Goal: Information Seeking & Learning: Check status

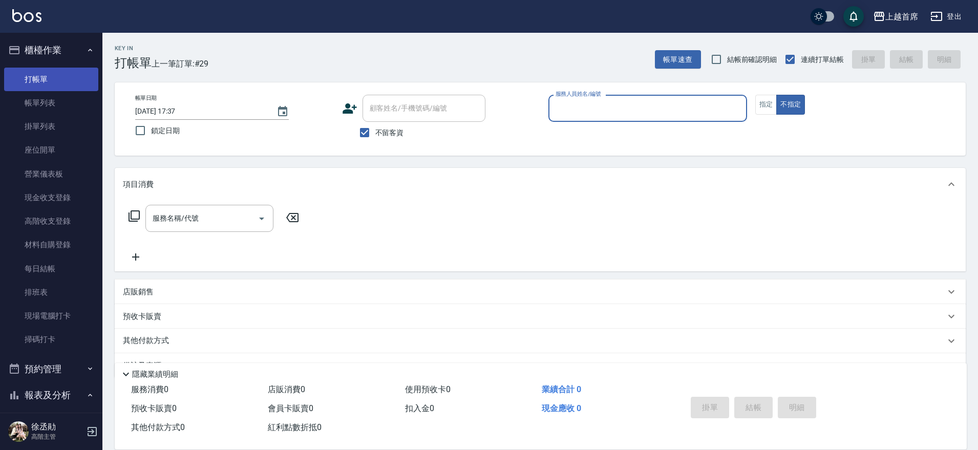
scroll to position [26, 0]
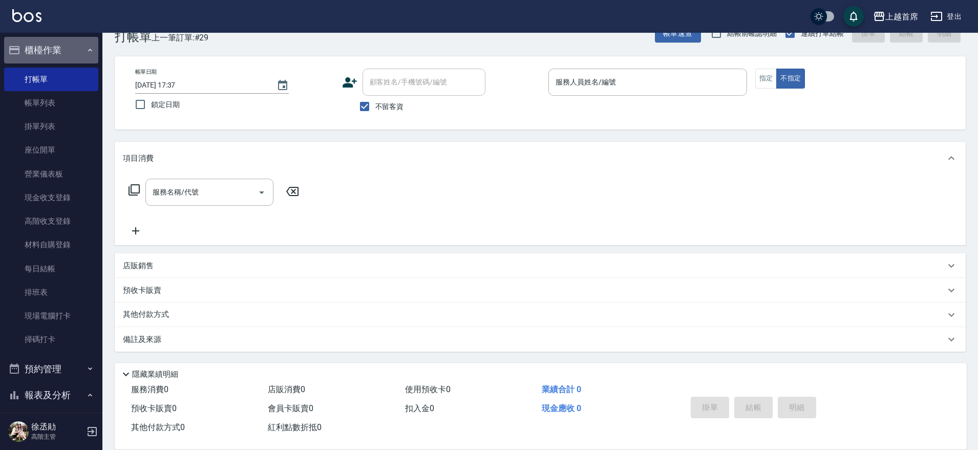
click at [86, 47] on icon "button" at bounding box center [90, 50] width 8 height 8
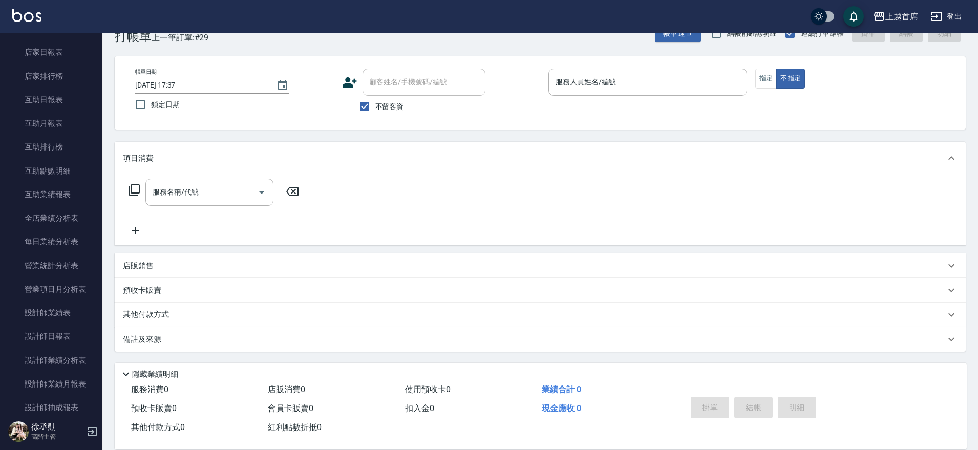
scroll to position [320, 0]
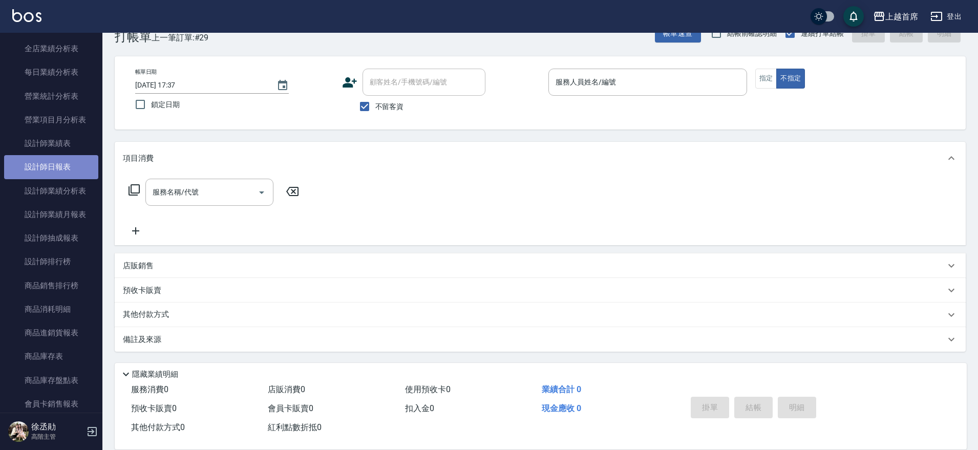
click at [62, 158] on link "設計師日報表" at bounding box center [51, 167] width 94 height 24
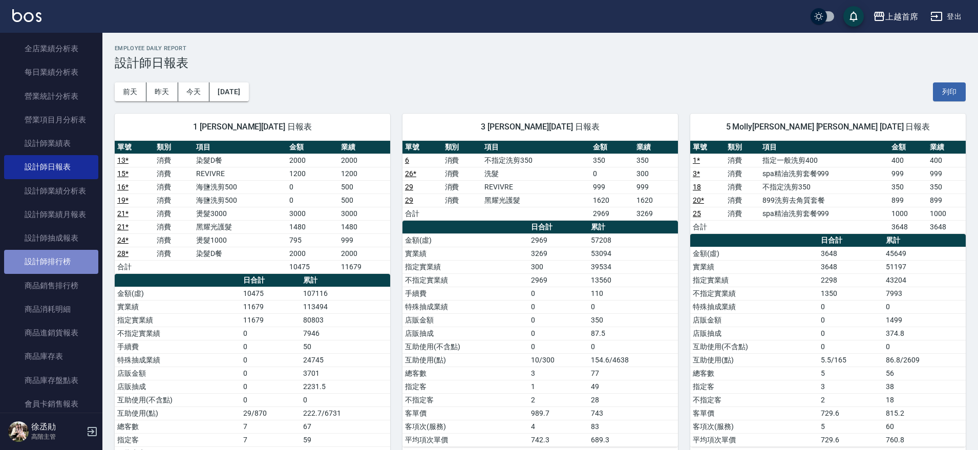
click at [54, 259] on link "設計師排行榜" at bounding box center [51, 262] width 94 height 24
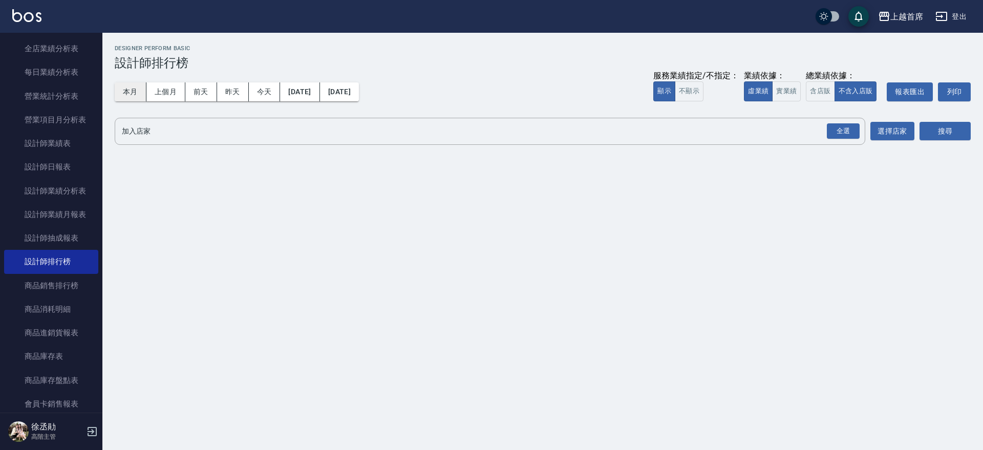
drag, startPoint x: 133, startPoint y: 93, endPoint x: 209, endPoint y: 93, distance: 76.8
click at [133, 93] on button "本月" at bounding box center [131, 91] width 32 height 19
drag, startPoint x: 785, startPoint y: 89, endPoint x: 815, endPoint y: 90, distance: 30.7
click at [785, 89] on button "實業績" at bounding box center [786, 91] width 29 height 20
click at [819, 88] on button "含店販" at bounding box center [820, 91] width 29 height 20
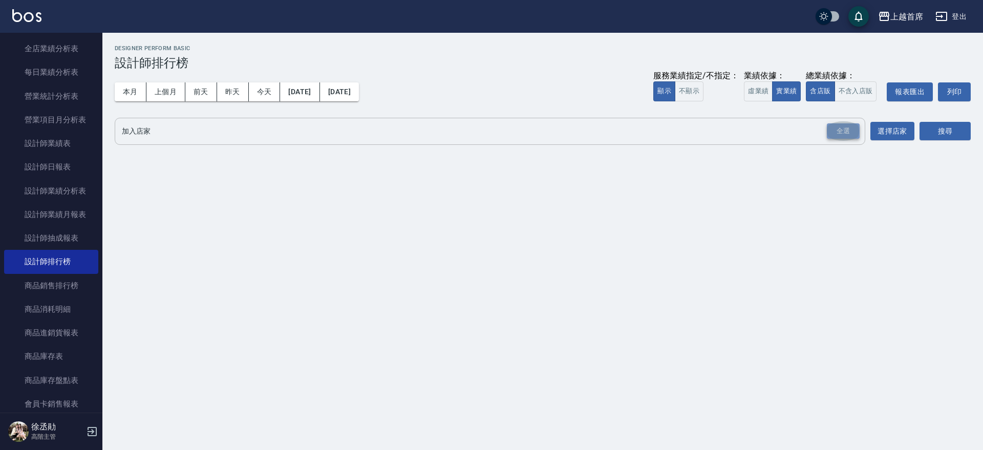
click at [843, 131] on div "全選" at bounding box center [843, 131] width 33 height 16
click at [914, 128] on button "選擇店家" at bounding box center [893, 131] width 44 height 19
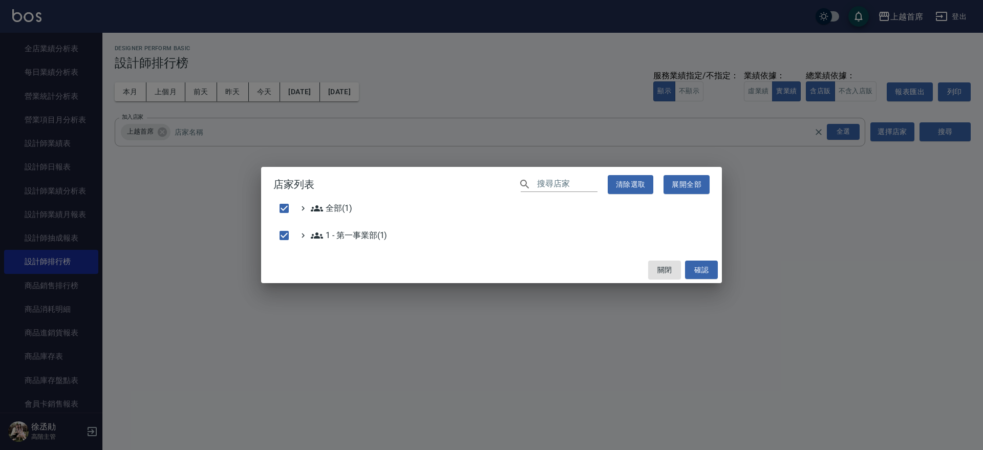
click at [933, 126] on div "店家列表 ​ 清除選取 展開全部 全部(1) 1 - 第一事業部(1) 關閉 確認" at bounding box center [491, 225] width 983 height 450
checkbox input "false"
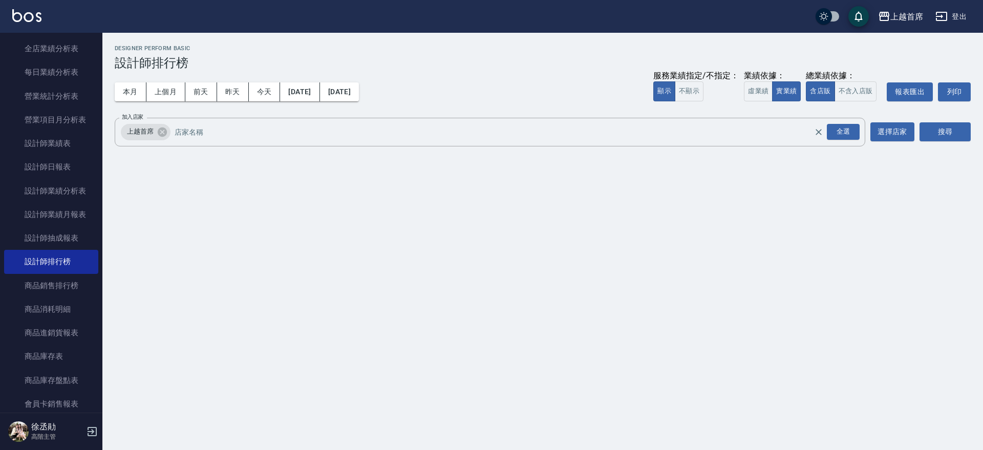
click at [933, 126] on button "搜尋" at bounding box center [945, 131] width 51 height 19
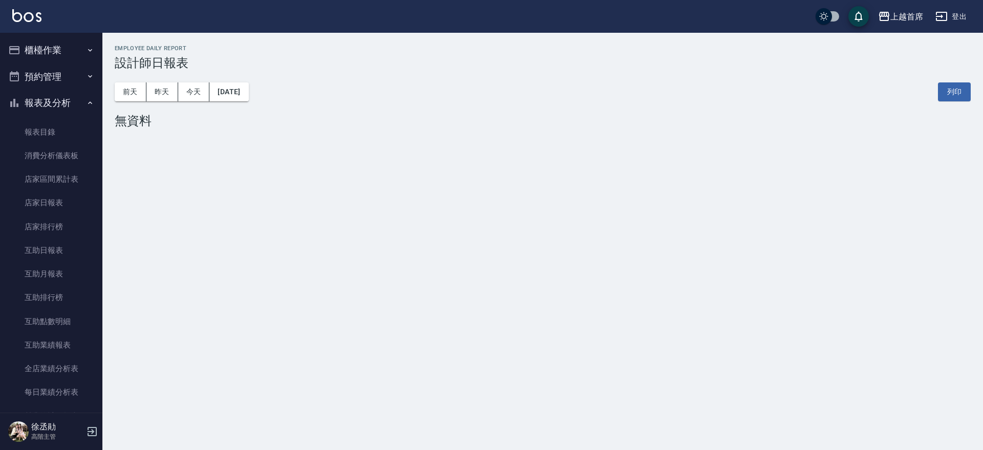
click at [66, 102] on button "報表及分析" at bounding box center [51, 103] width 94 height 27
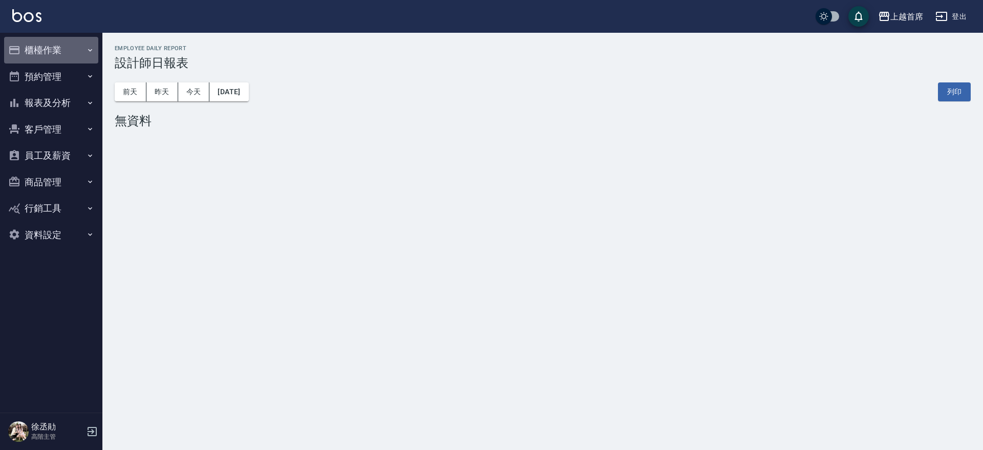
click at [65, 59] on button "櫃檯作業" at bounding box center [51, 50] width 94 height 27
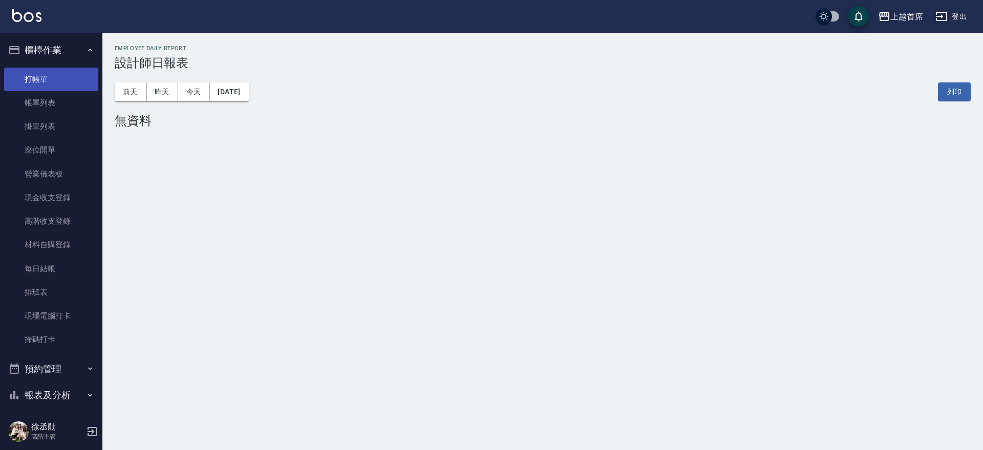
click at [63, 89] on link "打帳單" at bounding box center [51, 80] width 94 height 24
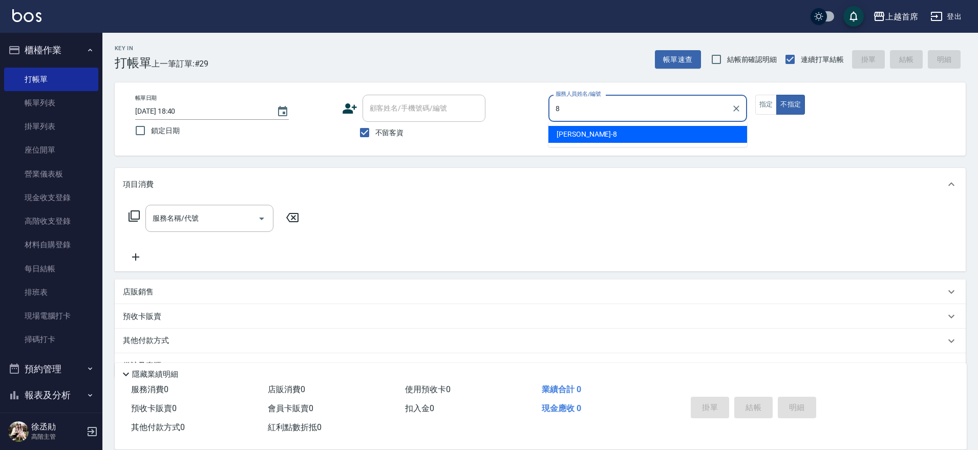
type input "[PERSON_NAME]好-8"
type button "false"
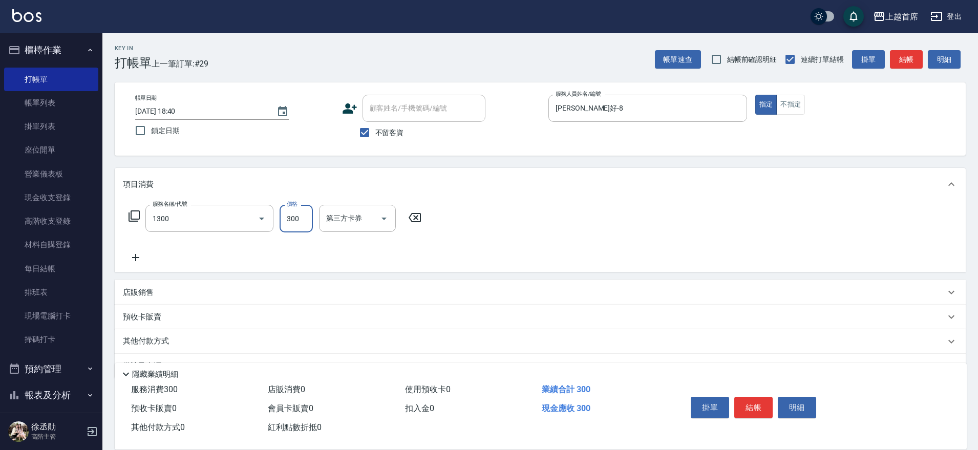
type input "洗髮(1300)"
type input "[PERSON_NAME]-3"
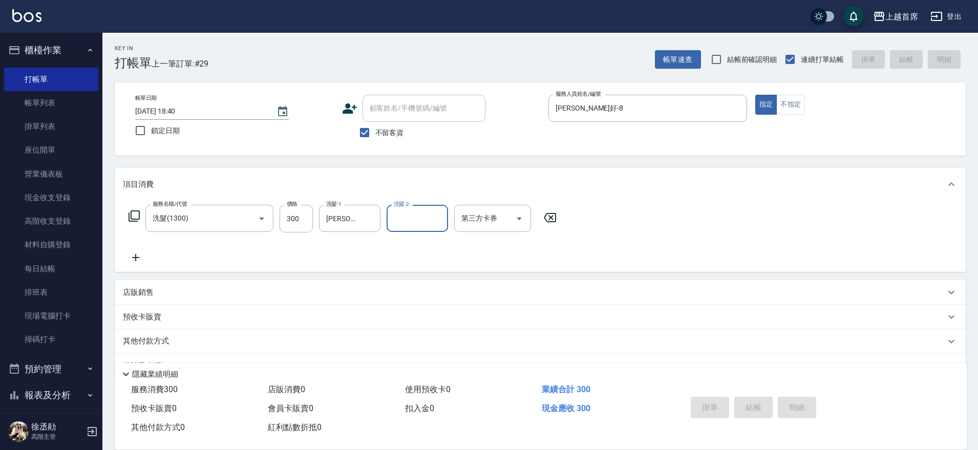
type input "6"
type input "[DATE] 18:42"
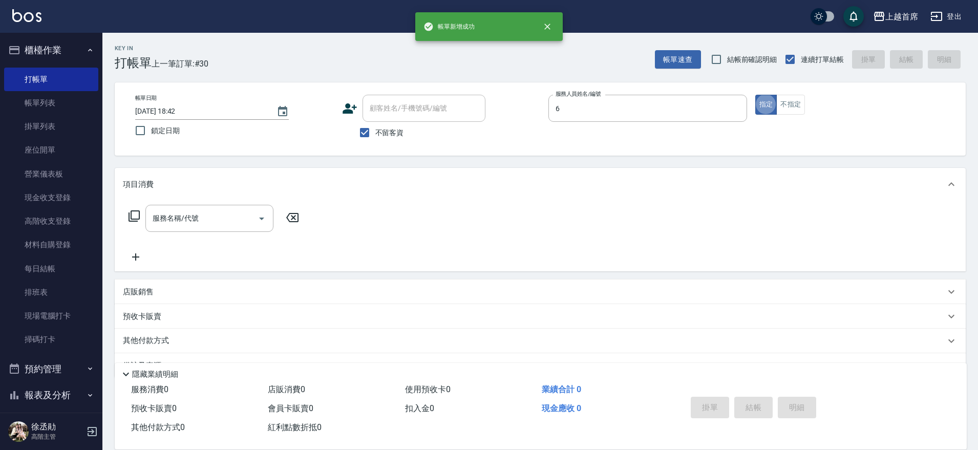
type input "Aki-6"
type button "true"
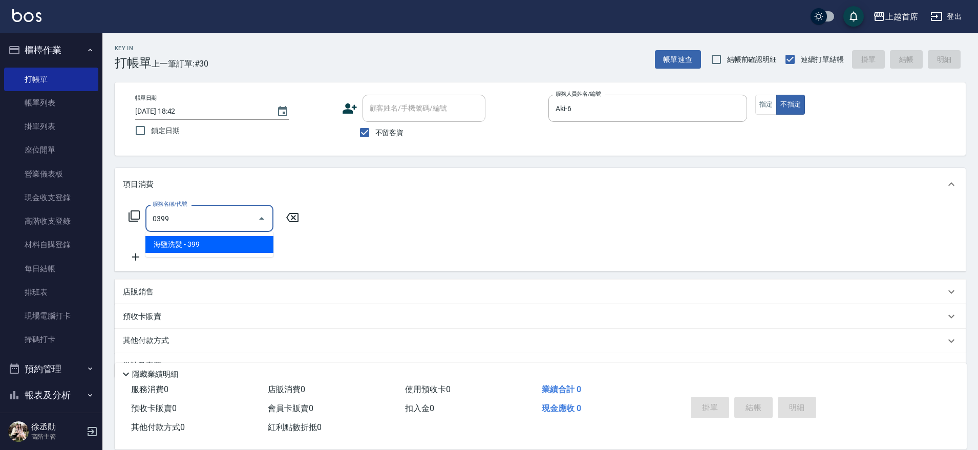
type input "海鹽洗髮(0399)"
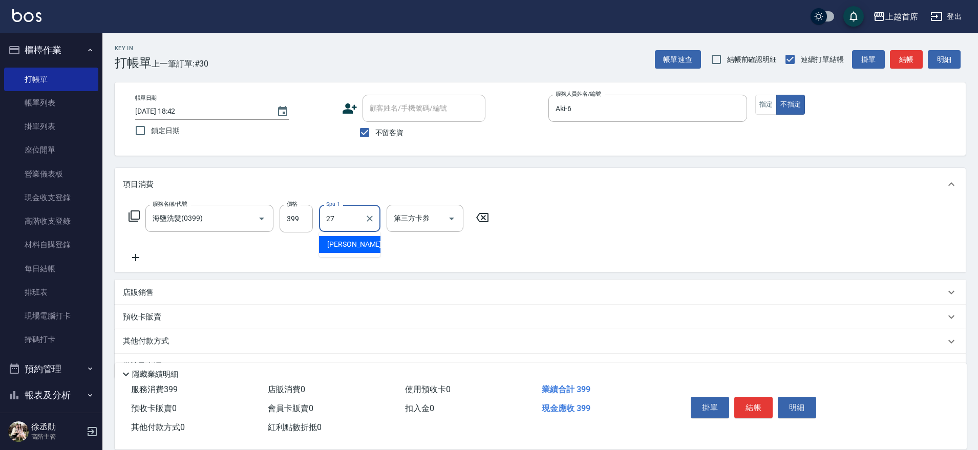
type input "[PERSON_NAME]-27"
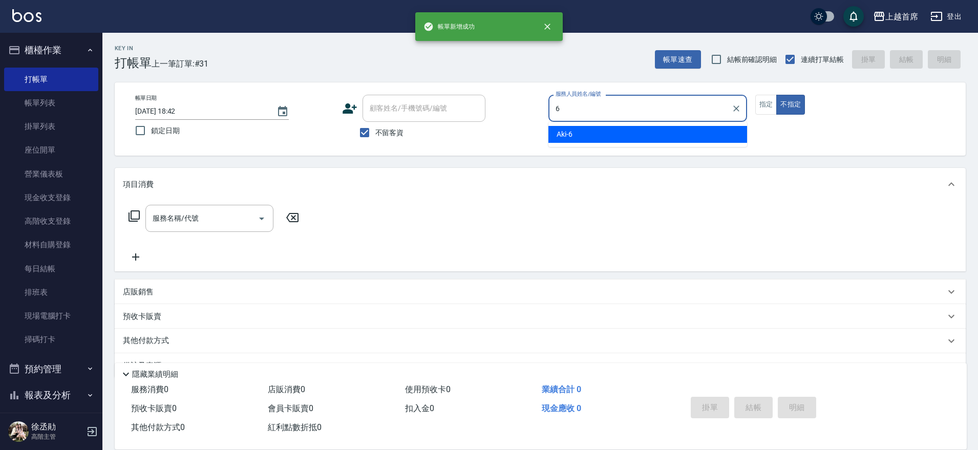
type input "Aki-6"
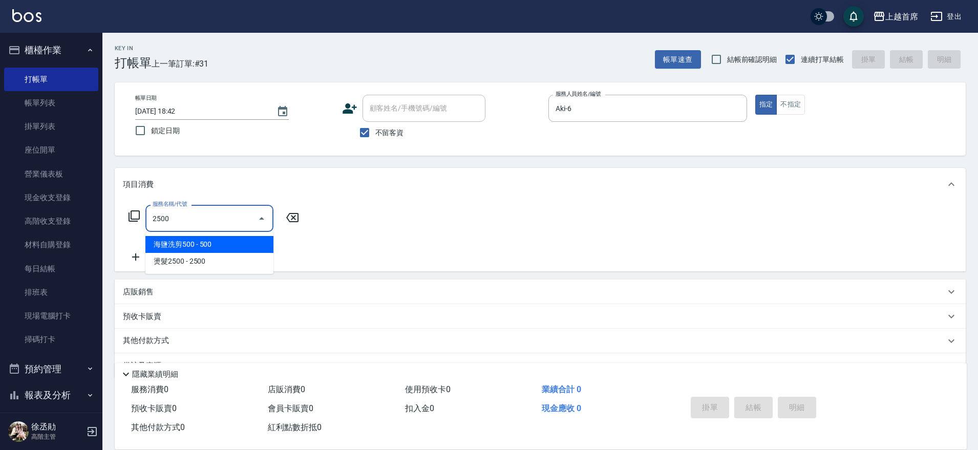
type input "海鹽洗剪500(2500)"
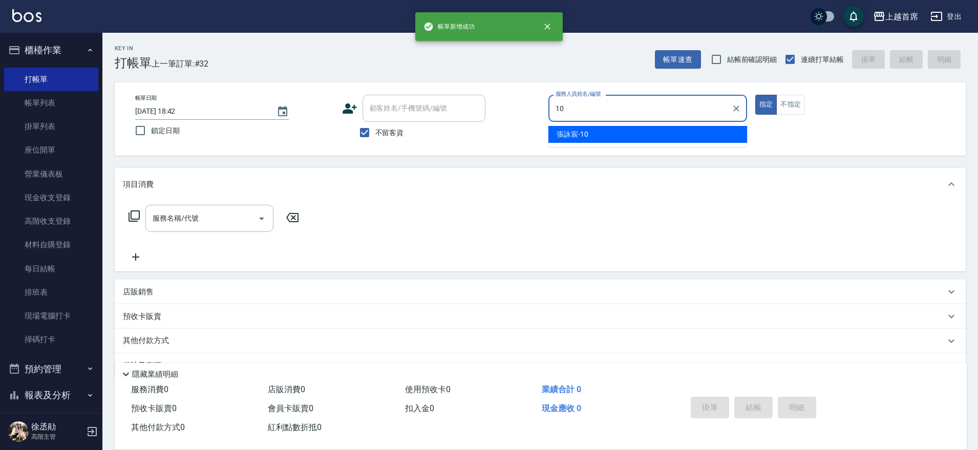
type input "[PERSON_NAME]-10"
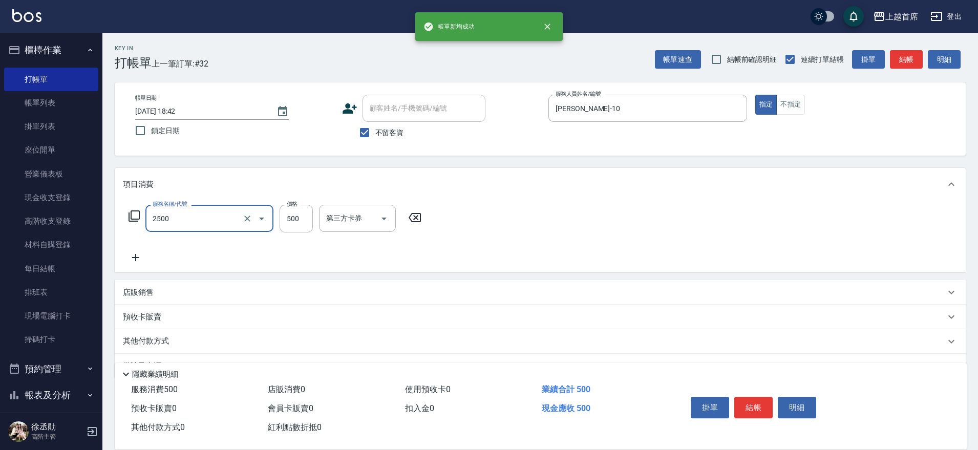
type input "海鹽洗剪500(2500)"
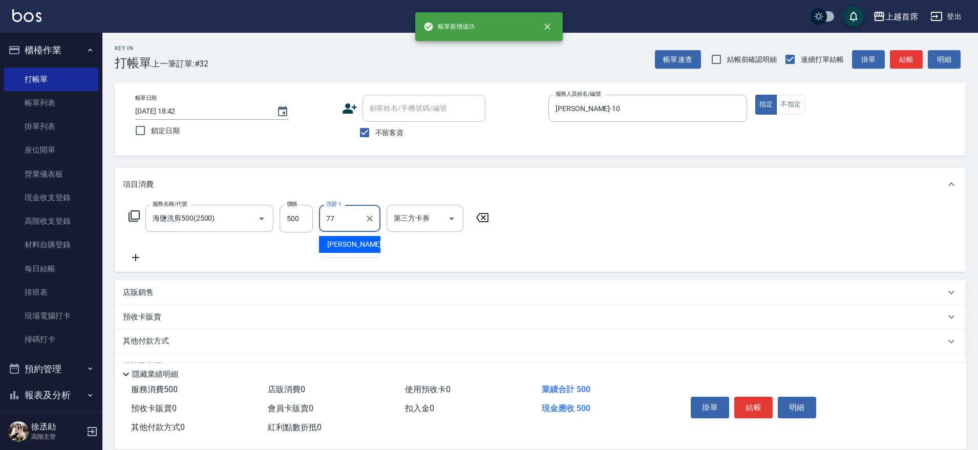
type input "[PERSON_NAME]-77"
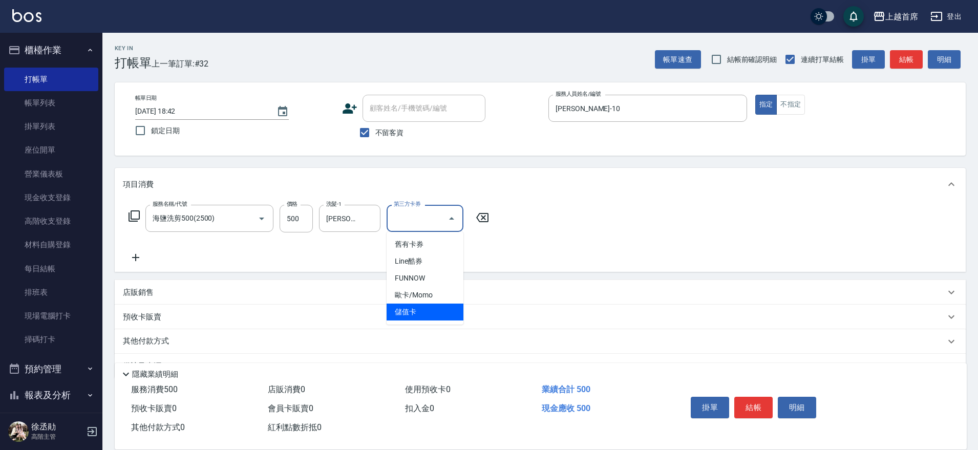
type input "儲值卡"
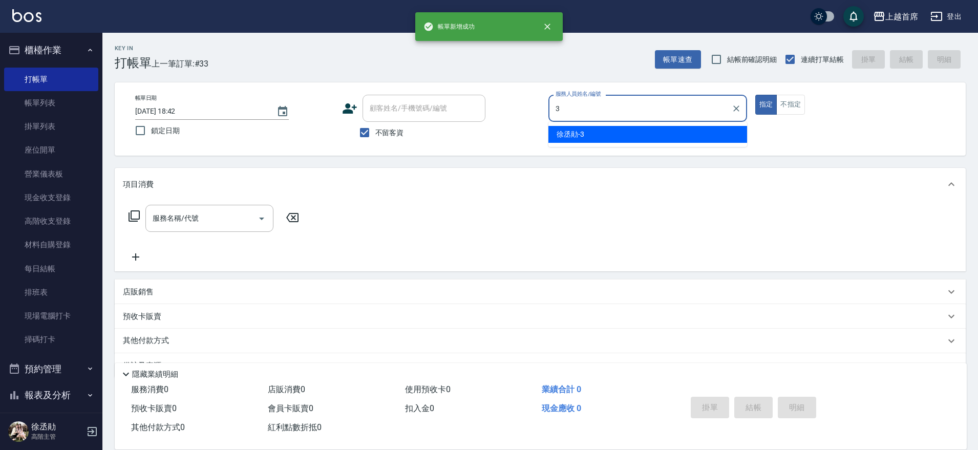
type input "徐丞勛-3"
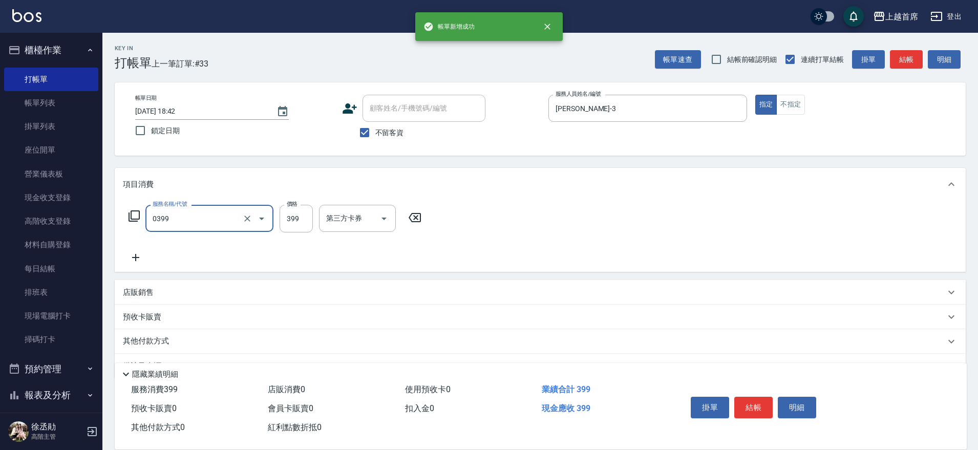
type input "海鹽洗髮(0399)"
type input "丁于琴-24"
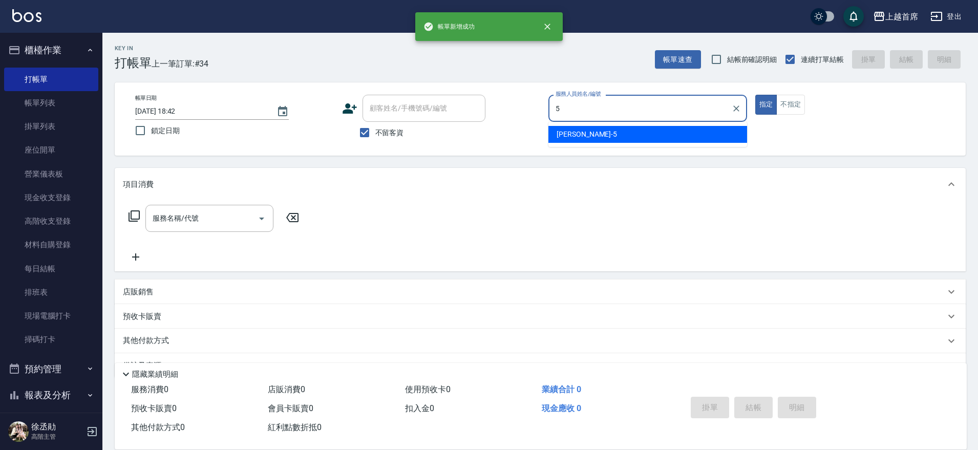
type input "Molly莫莉-5"
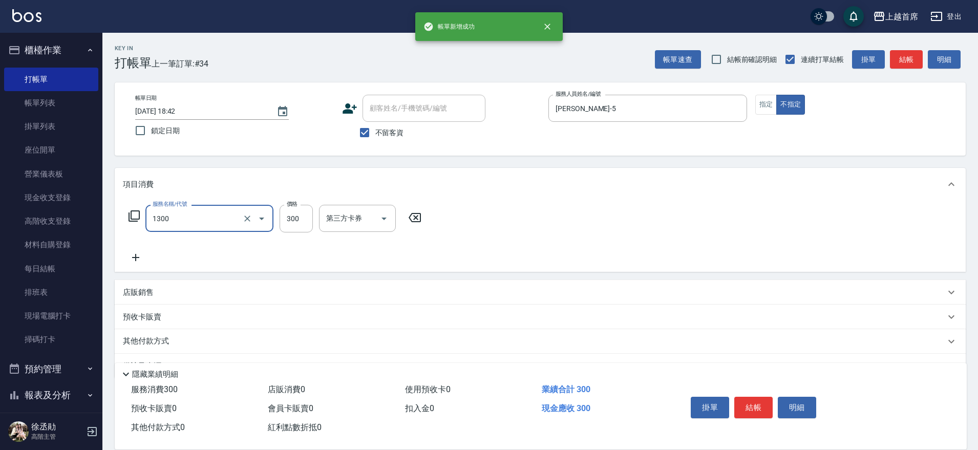
type input "洗髮(1300)"
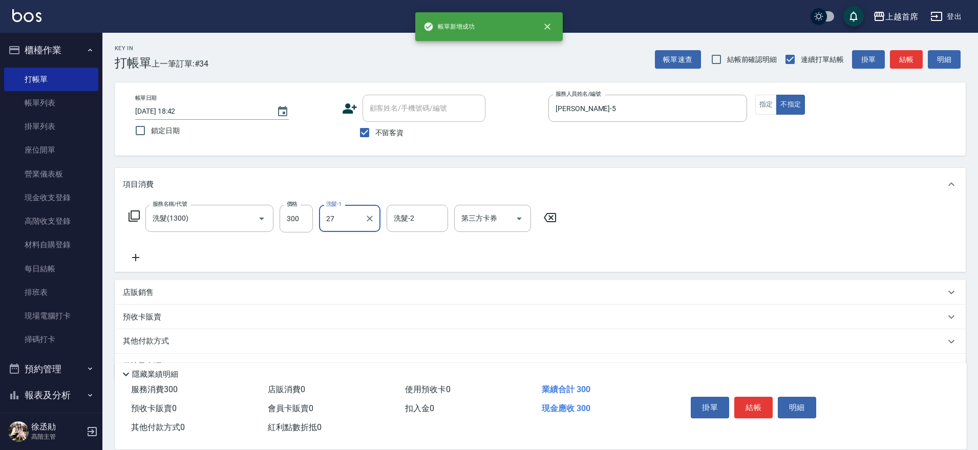
type input "蔡宛孜-27"
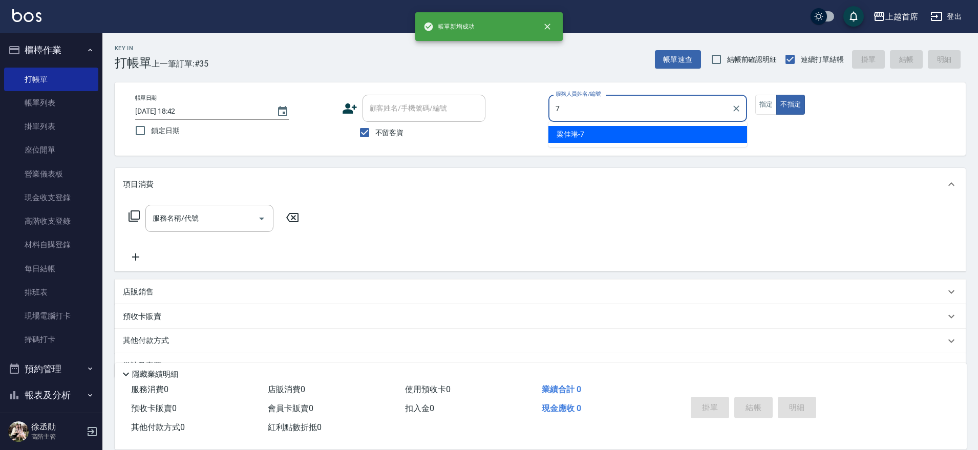
type input "梁佳琳-7"
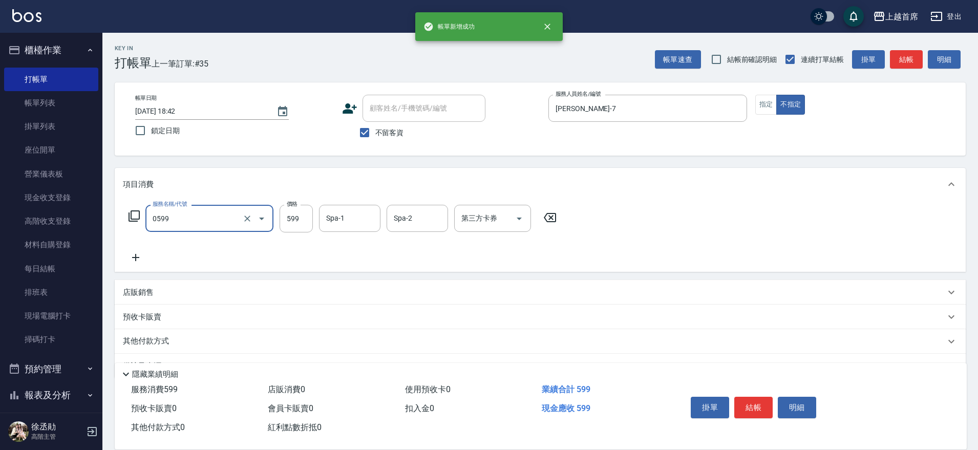
type input "伊黛莉spa(0599)"
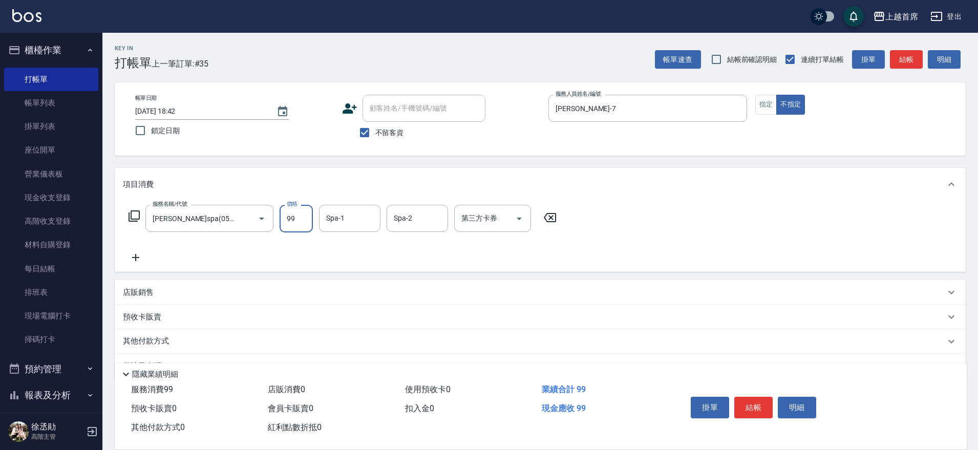
type input "599"
type input "陳育珊-16"
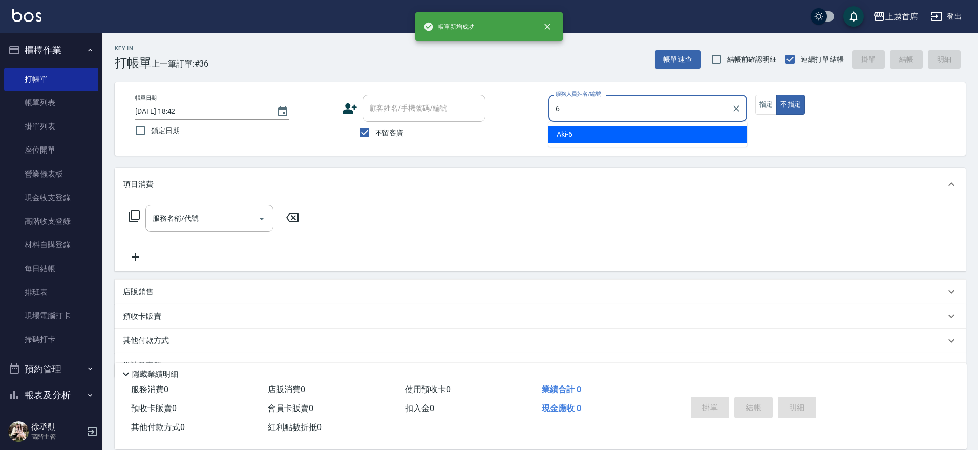
type input "Aki-6"
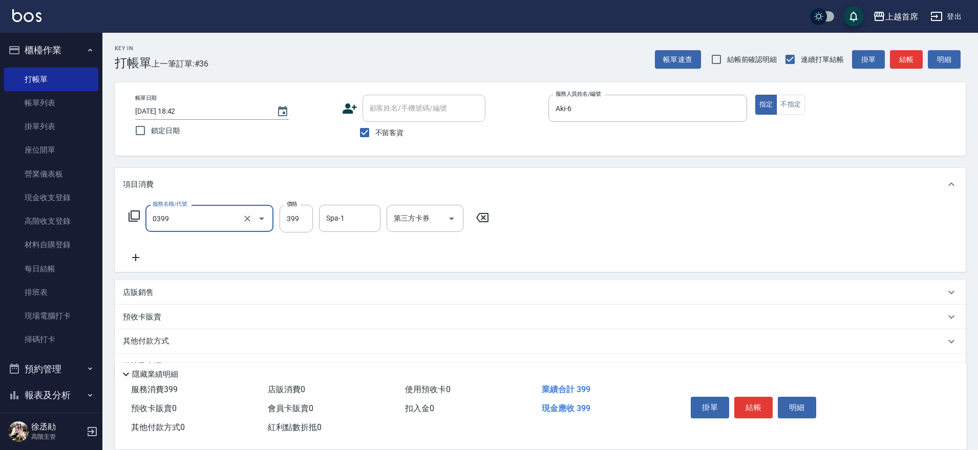
type input "海鹽洗髮(0399)"
type input "唐羽彤-39"
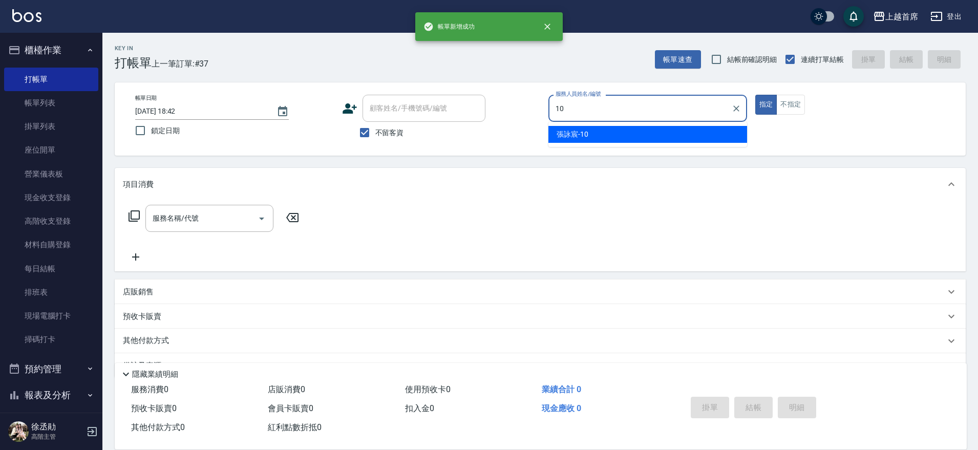
type input "張詠宸-10"
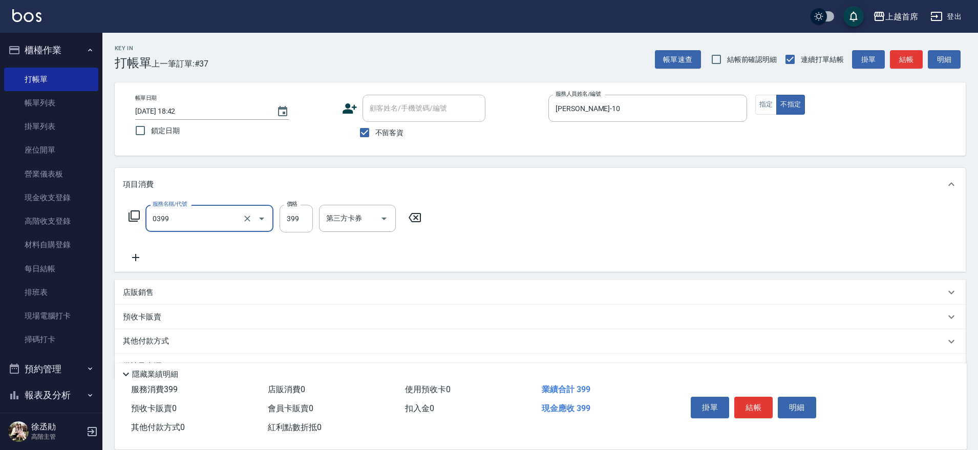
type input "海鹽洗髮(0399)"
type input "499"
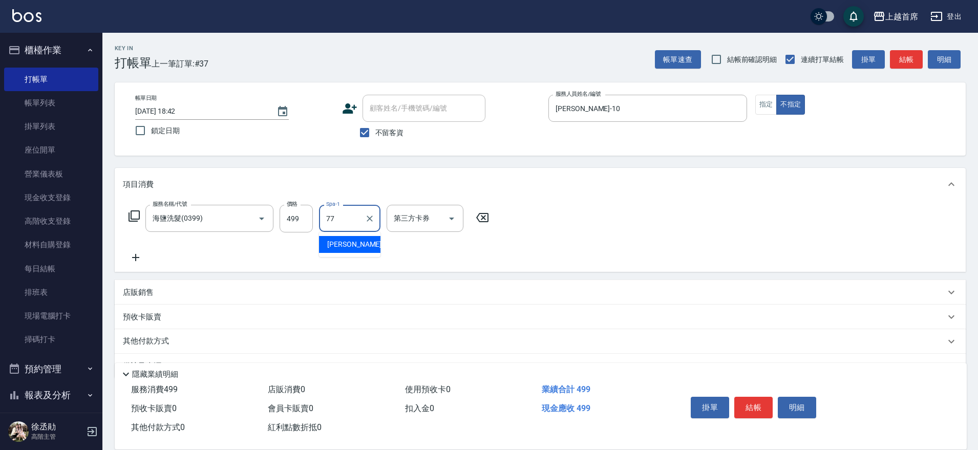
type input "黃品芳-77"
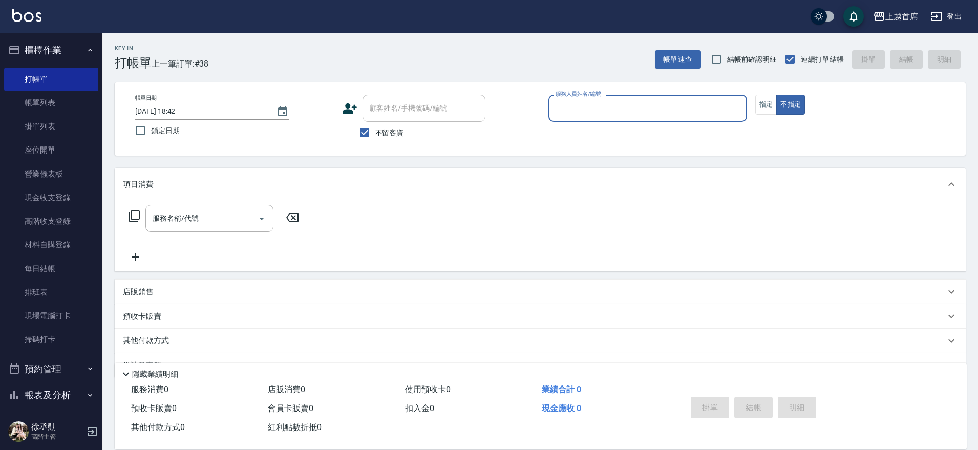
click at [46, 41] on button "櫃檯作業" at bounding box center [51, 50] width 94 height 27
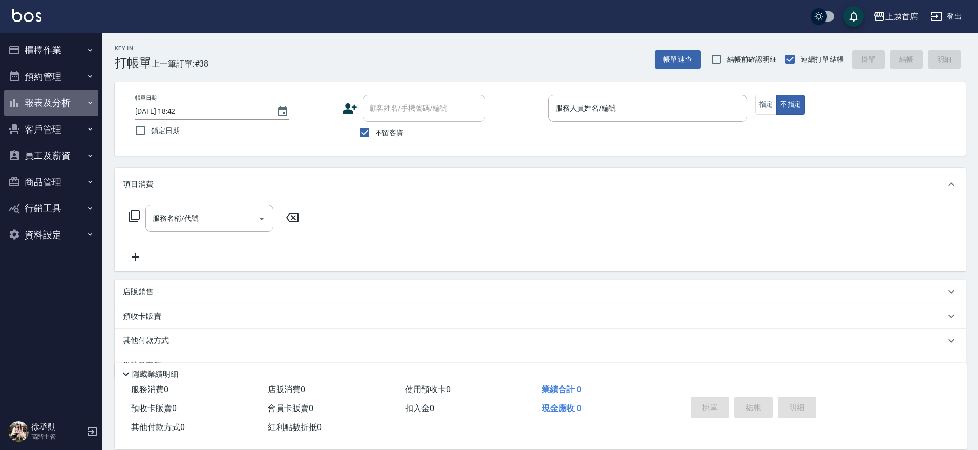
click at [75, 97] on button "報表及分析" at bounding box center [51, 103] width 94 height 27
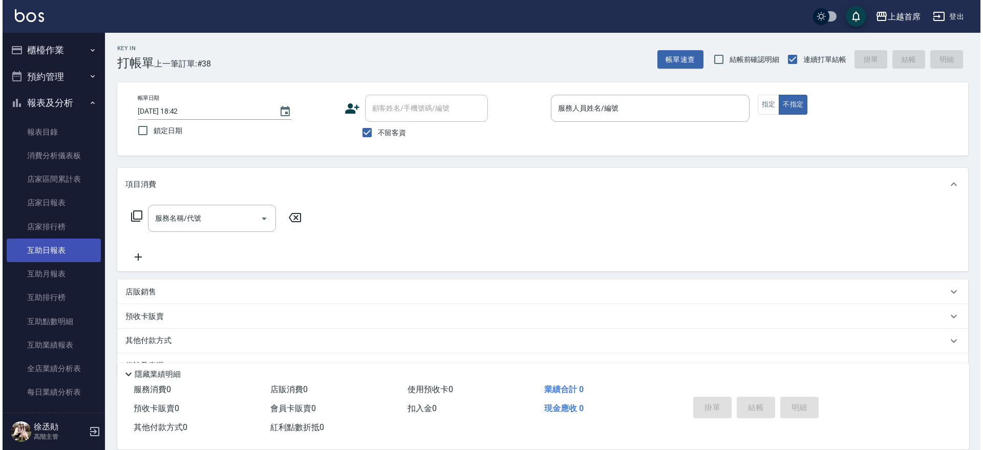
scroll to position [320, 0]
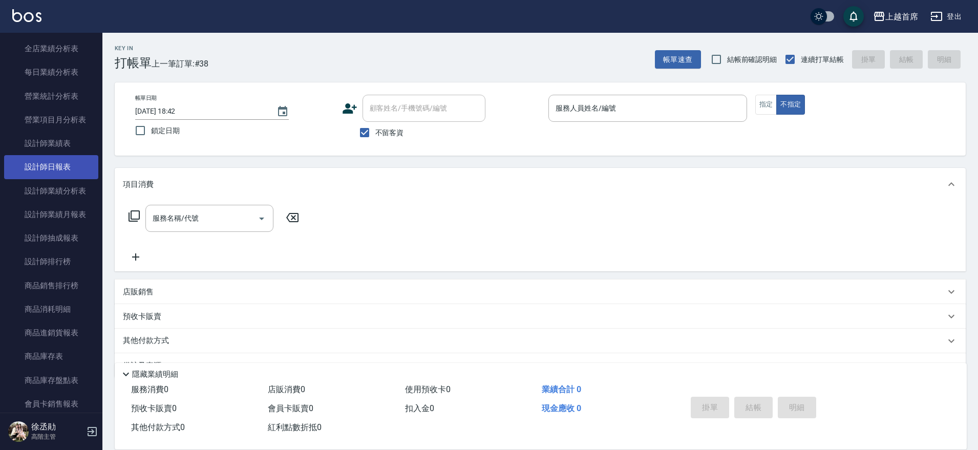
click at [65, 158] on link "設計師日報表" at bounding box center [51, 167] width 94 height 24
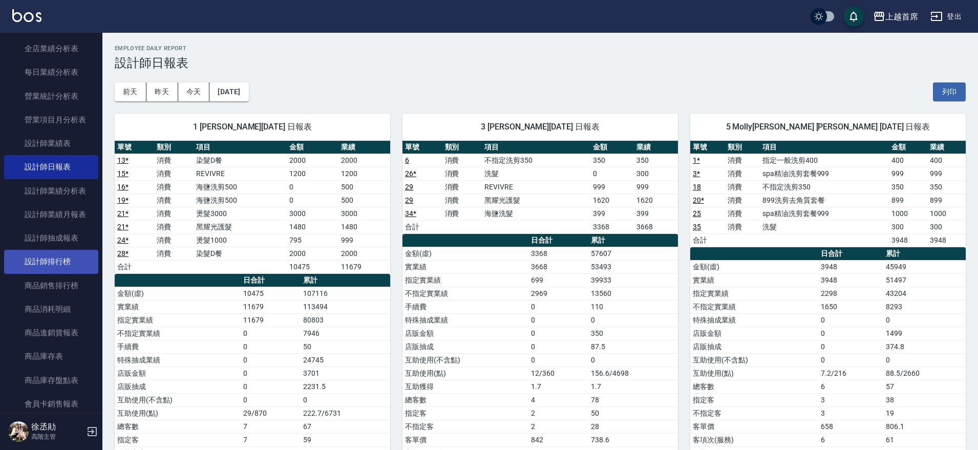
drag, startPoint x: 63, startPoint y: 264, endPoint x: 0, endPoint y: 248, distance: 65.5
click at [64, 264] on link "設計師排行榜" at bounding box center [51, 262] width 94 height 24
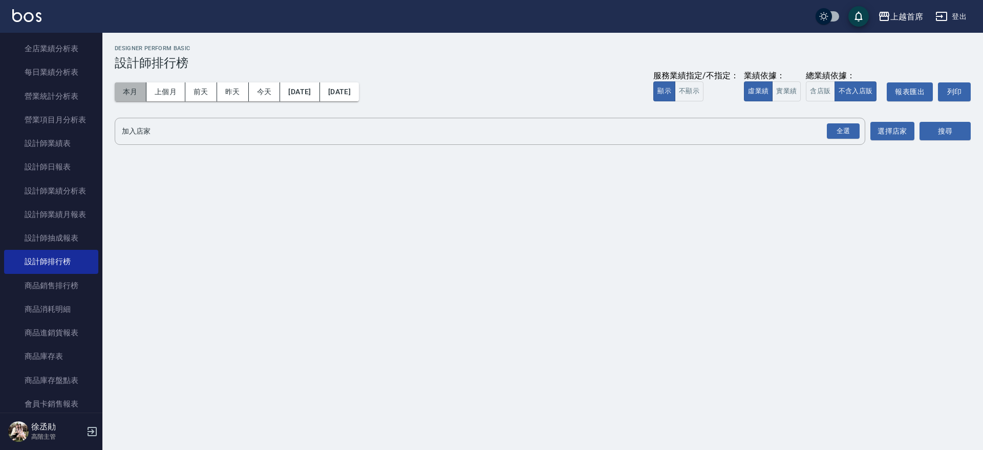
click at [132, 94] on button "本月" at bounding box center [131, 91] width 32 height 19
click at [787, 86] on button "實業績" at bounding box center [786, 91] width 29 height 20
drag, startPoint x: 817, startPoint y: 87, endPoint x: 846, endPoint y: 115, distance: 40.2
click at [818, 87] on button "含店販" at bounding box center [820, 91] width 29 height 20
drag, startPoint x: 846, startPoint y: 132, endPoint x: 891, endPoint y: 132, distance: 44.6
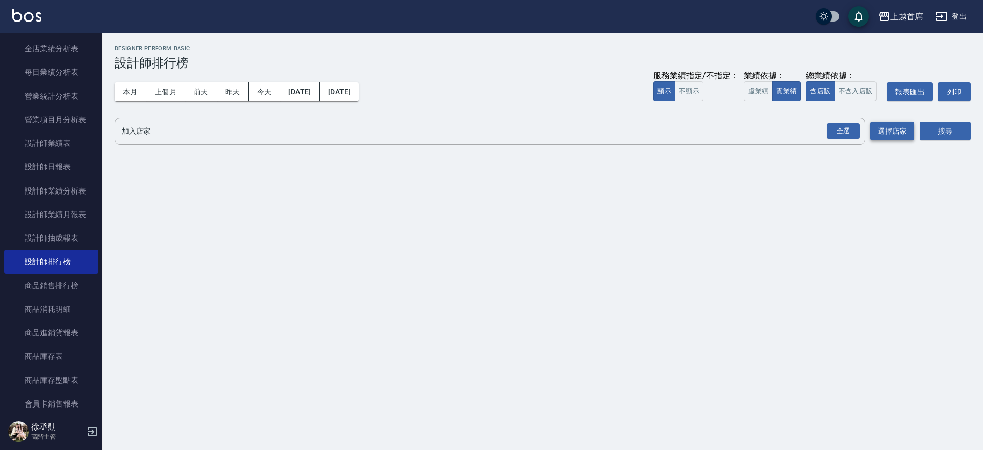
click at [846, 132] on div "全選" at bounding box center [843, 131] width 33 height 16
click at [947, 131] on button "搜尋" at bounding box center [945, 131] width 51 height 19
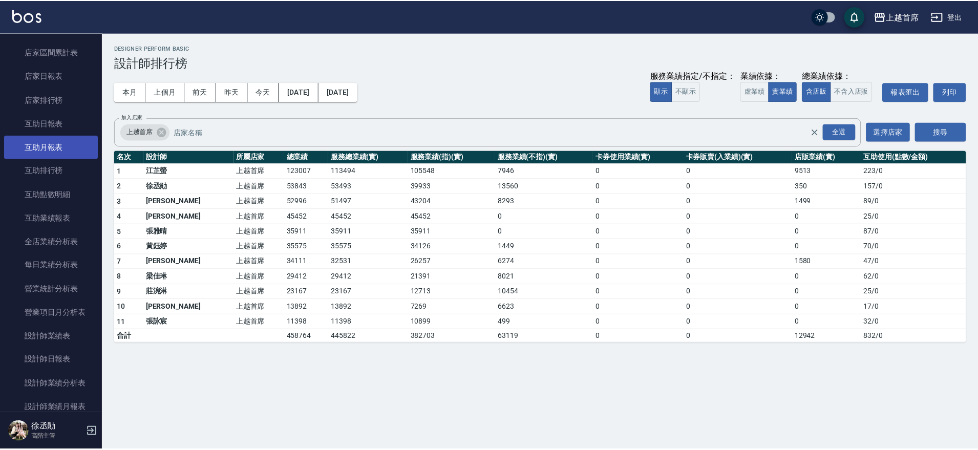
scroll to position [128, 0]
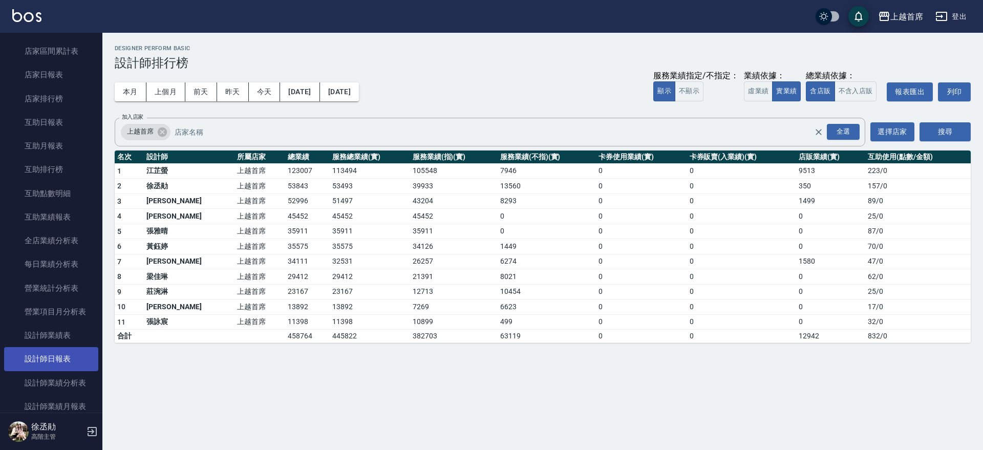
click at [70, 347] on link "設計師日報表" at bounding box center [51, 359] width 94 height 24
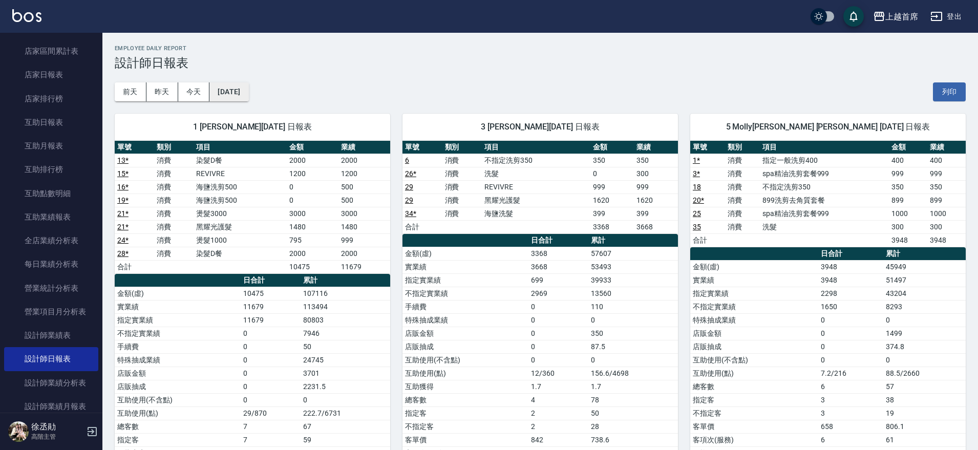
click at [248, 93] on button "[DATE]" at bounding box center [228, 91] width 39 height 19
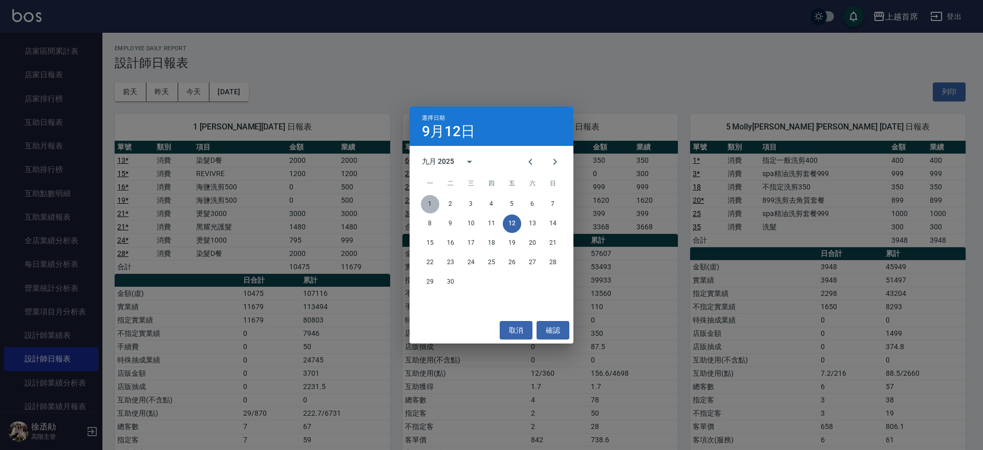
click at [425, 205] on button "1" at bounding box center [430, 204] width 18 height 18
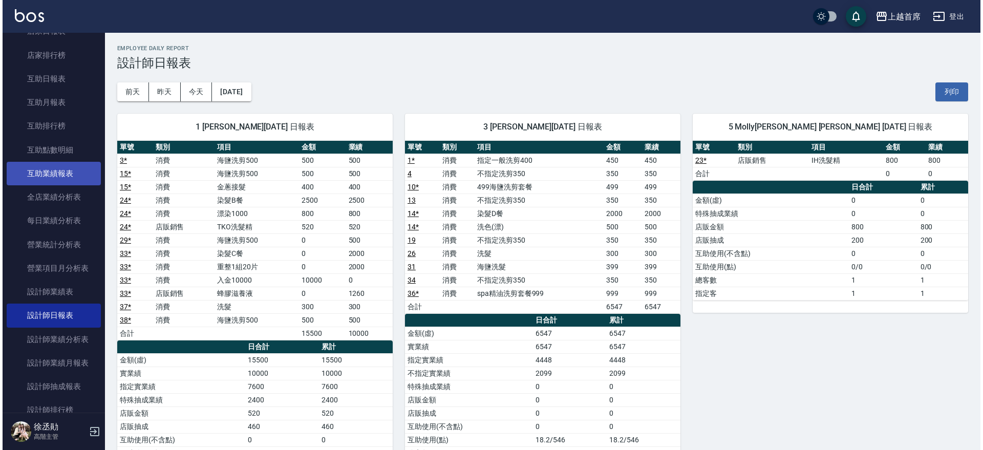
scroll to position [192, 0]
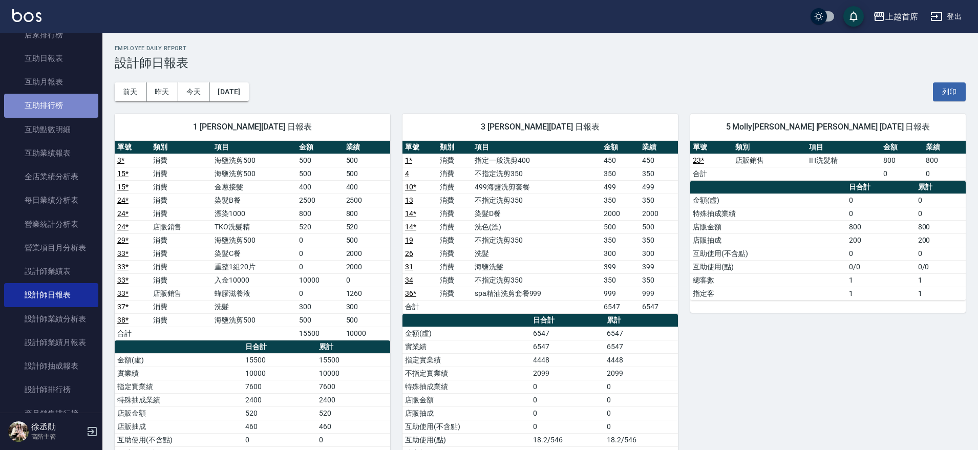
drag, startPoint x: 70, startPoint y: 107, endPoint x: 81, endPoint y: 144, distance: 38.4
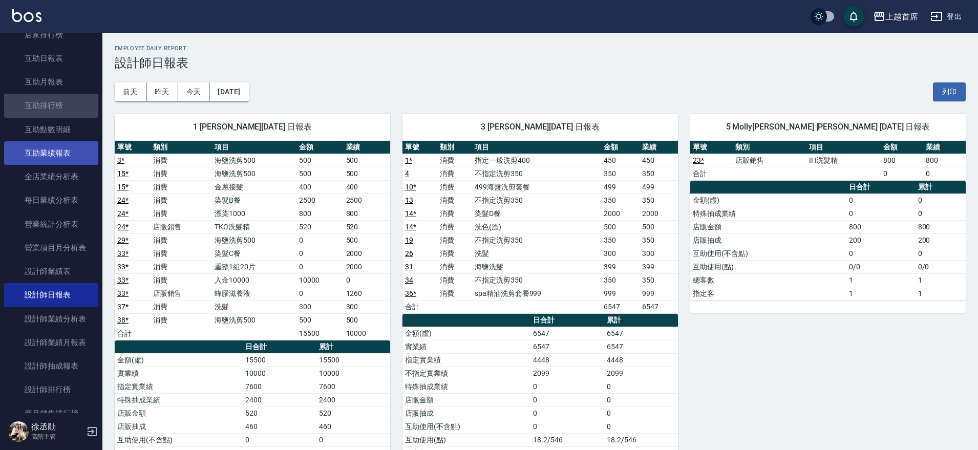
click at [70, 108] on link "互助排行榜" at bounding box center [51, 106] width 94 height 24
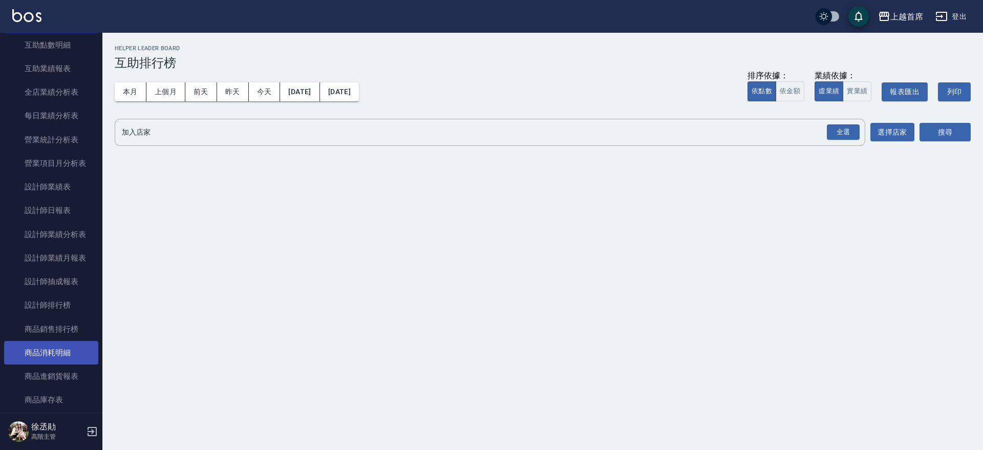
scroll to position [320, 0]
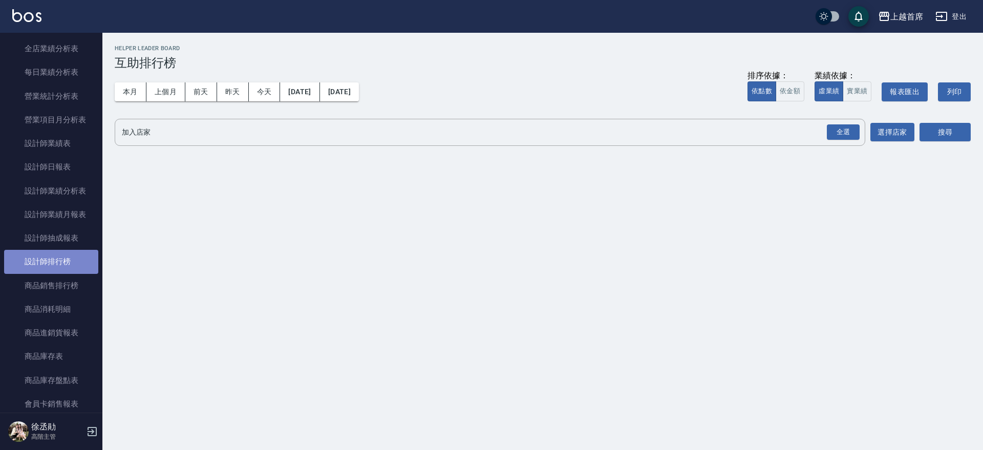
click at [65, 259] on link "設計師排行榜" at bounding box center [51, 262] width 94 height 24
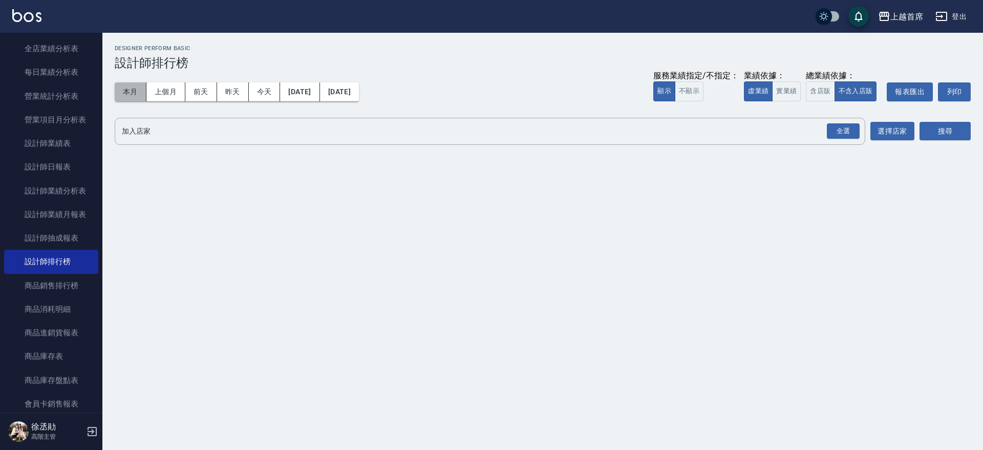
click at [130, 91] on button "本月" at bounding box center [131, 91] width 32 height 19
click at [789, 89] on button "實業績" at bounding box center [786, 91] width 29 height 20
click at [821, 94] on button "含店販" at bounding box center [820, 91] width 29 height 20
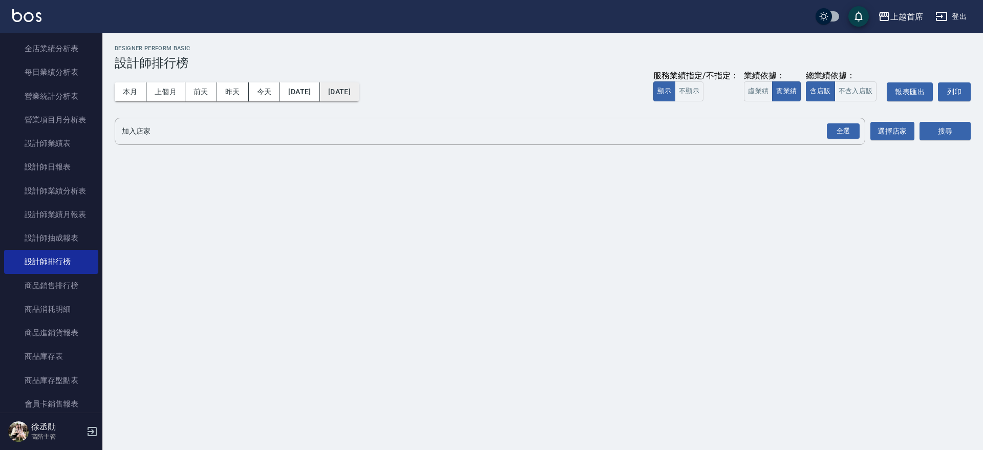
click at [353, 92] on button "[DATE]" at bounding box center [339, 91] width 39 height 19
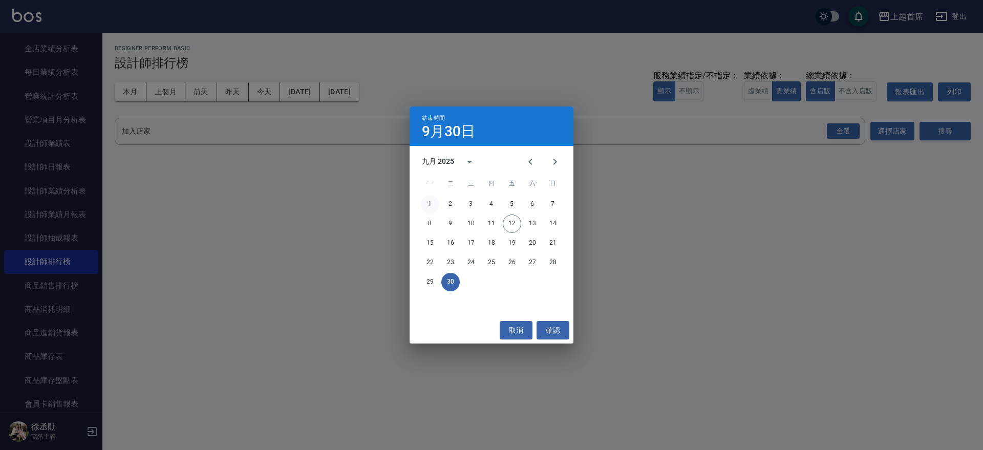
click at [429, 200] on button "1" at bounding box center [430, 204] width 18 height 18
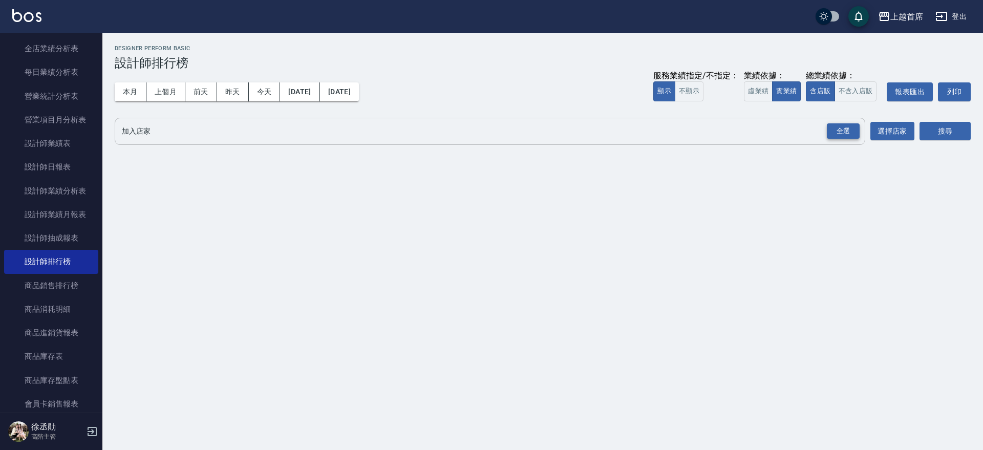
click at [834, 131] on div "全選" at bounding box center [843, 131] width 33 height 16
click at [932, 131] on button "搜尋" at bounding box center [945, 131] width 51 height 19
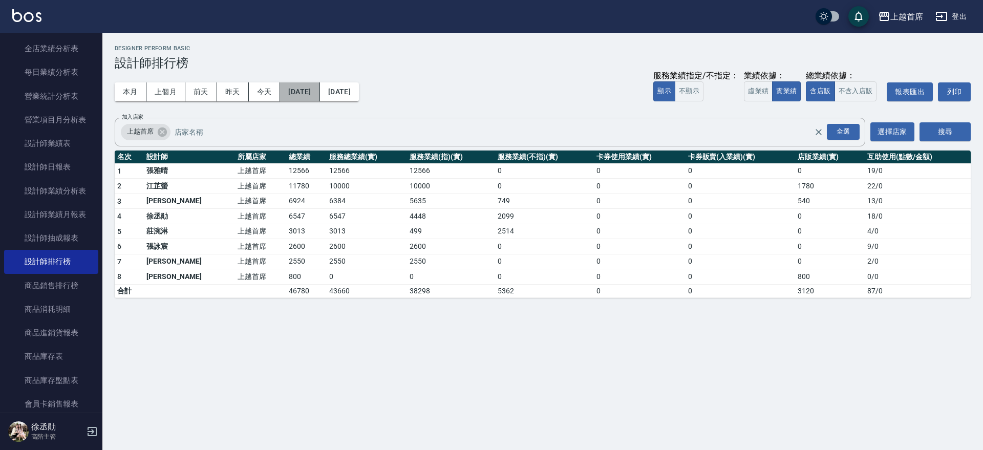
click at [320, 89] on button "[DATE]" at bounding box center [299, 91] width 39 height 19
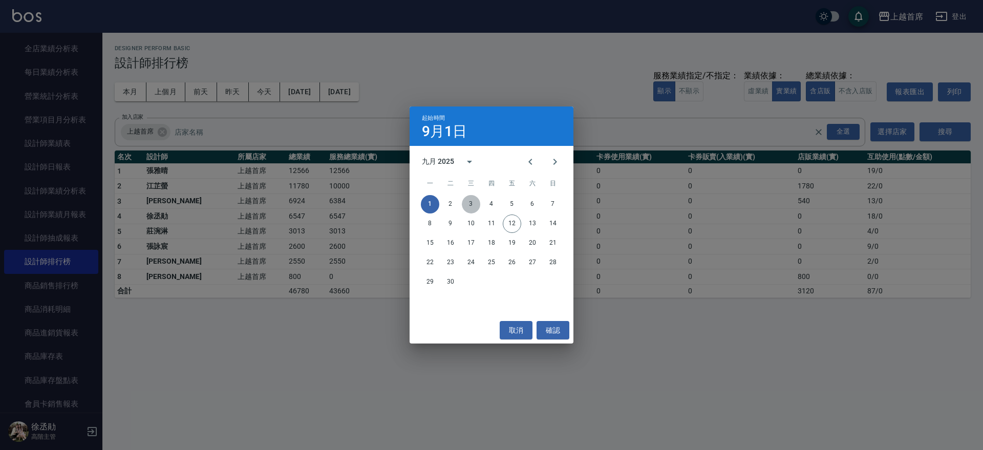
click at [475, 203] on button "3" at bounding box center [471, 204] width 18 height 18
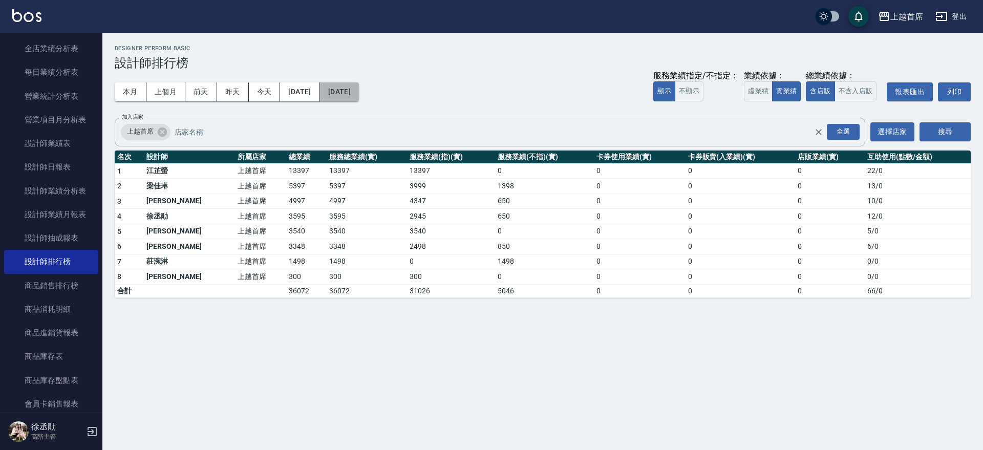
click at [359, 86] on button "2025/09/03" at bounding box center [339, 91] width 39 height 19
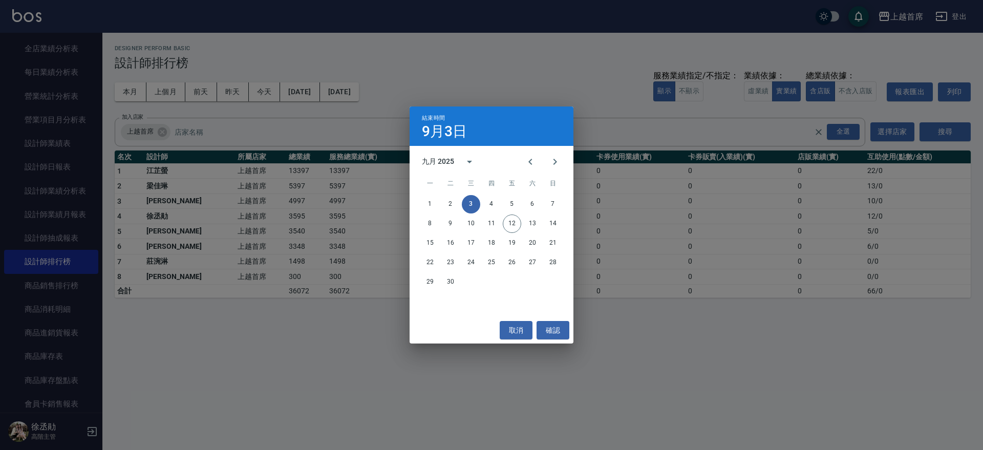
click at [311, 90] on div "結束時間 9月3日 九月 2025 一 二 三 四 五 六 日 1 2 3 4 5 6 7 8 9 10 11 12 13 14 15 16 17 18 19…" at bounding box center [491, 225] width 983 height 450
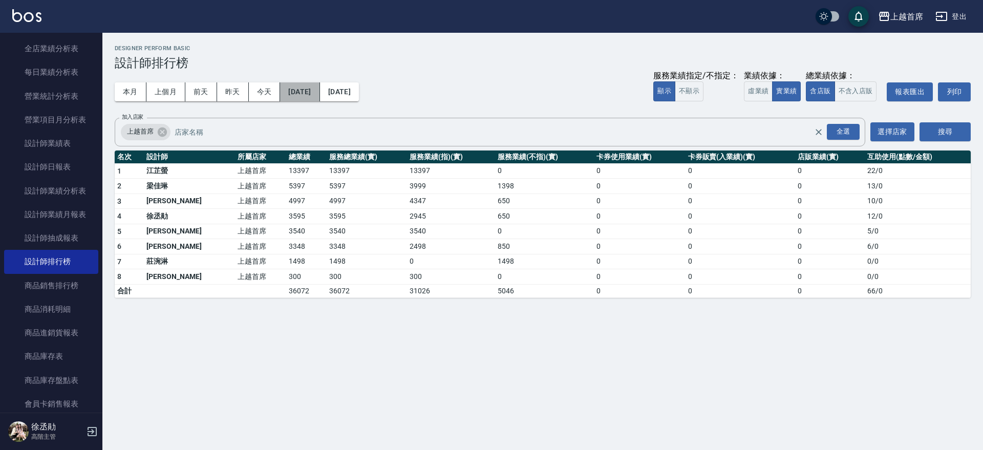
click at [311, 88] on button "2025/09/03" at bounding box center [299, 91] width 39 height 19
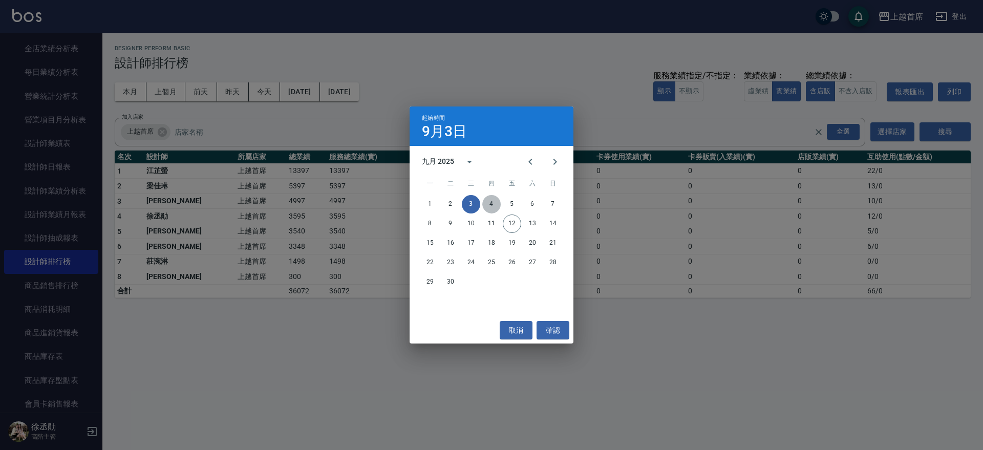
click at [489, 199] on button "4" at bounding box center [491, 204] width 18 height 18
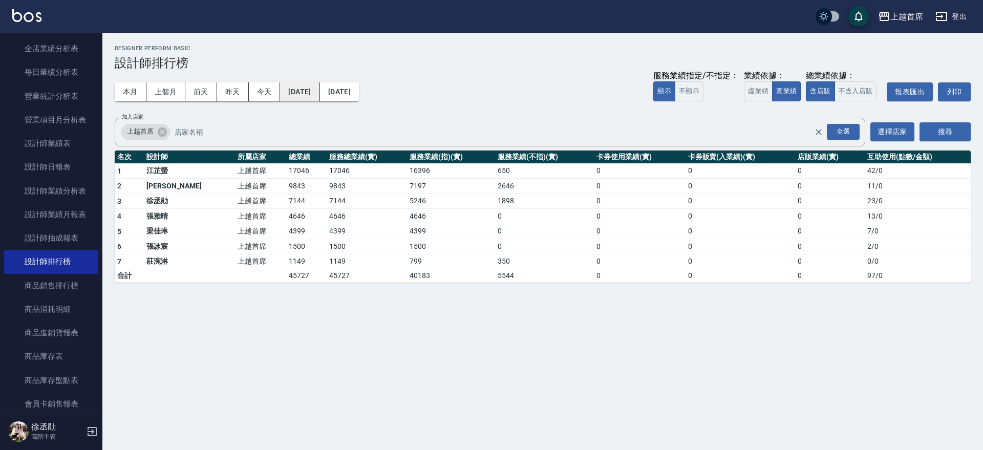
click at [320, 94] on button "2025/09/04" at bounding box center [299, 91] width 39 height 19
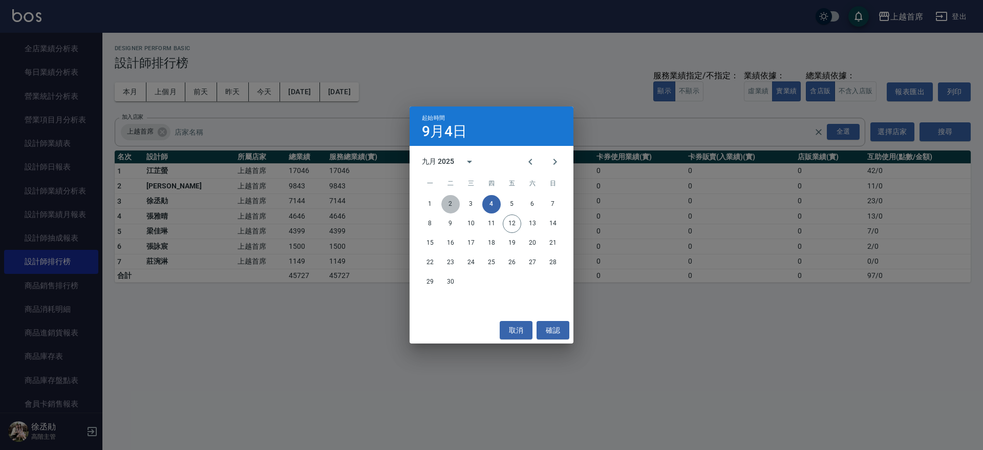
click at [453, 198] on button "2" at bounding box center [450, 204] width 18 height 18
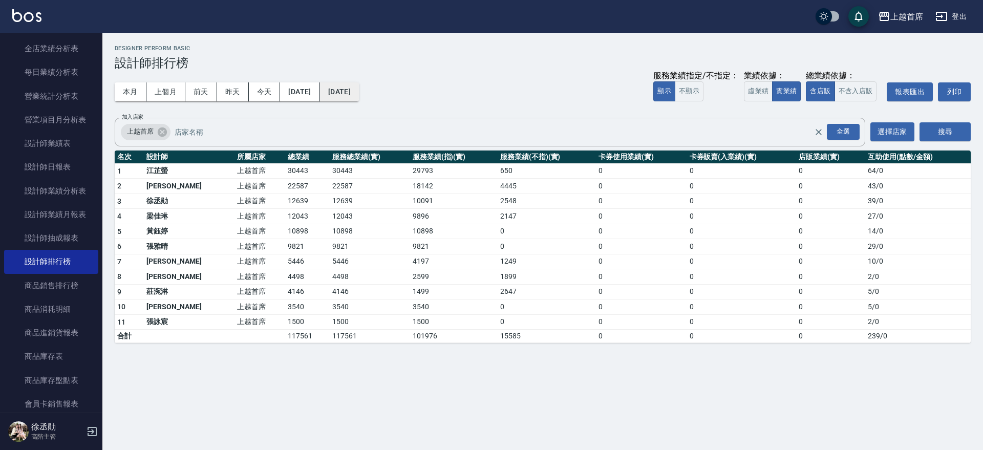
click at [359, 90] on button "2025/09/04" at bounding box center [339, 91] width 39 height 19
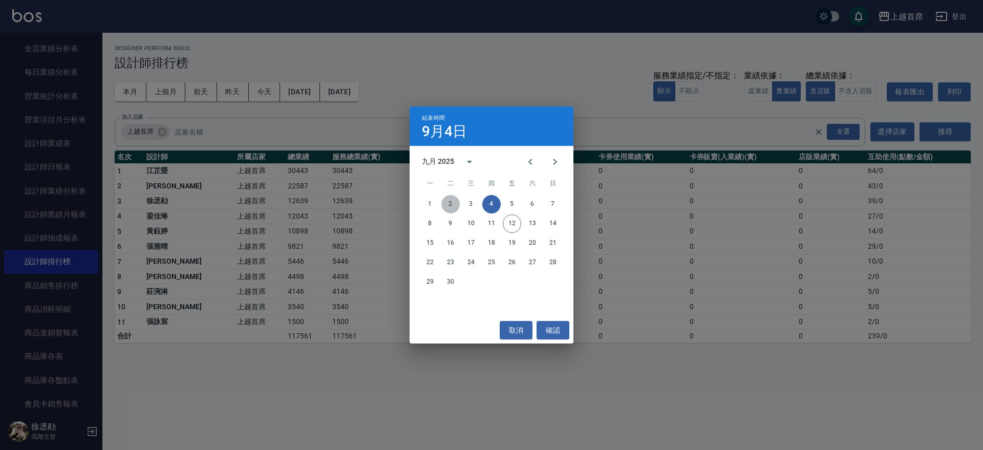
click at [453, 202] on button "2" at bounding box center [450, 204] width 18 height 18
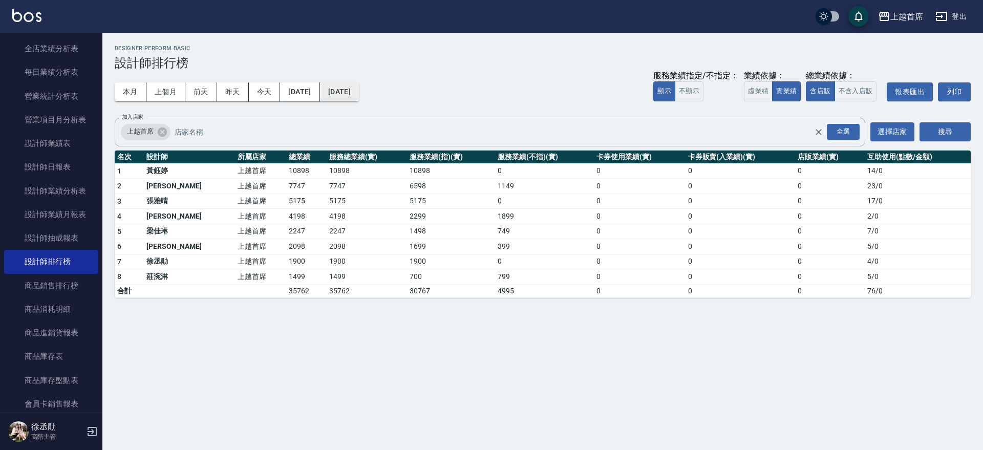
click at [359, 90] on button "2025/09/02" at bounding box center [339, 91] width 39 height 19
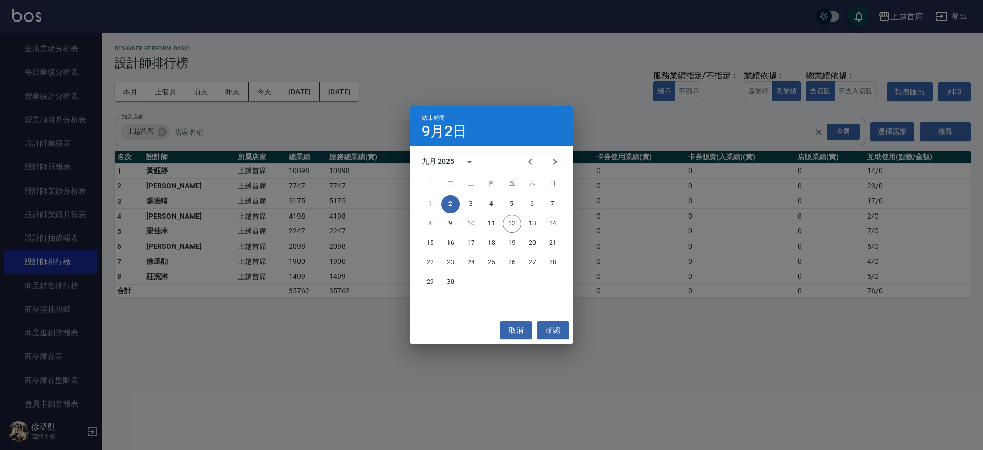
click at [327, 99] on div "結束時間 9月2日 九月 2025 一 二 三 四 五 六 日 1 2 3 4 5 6 7 8 9 10 11 12 13 14 15 16 17 18 19…" at bounding box center [491, 225] width 983 height 450
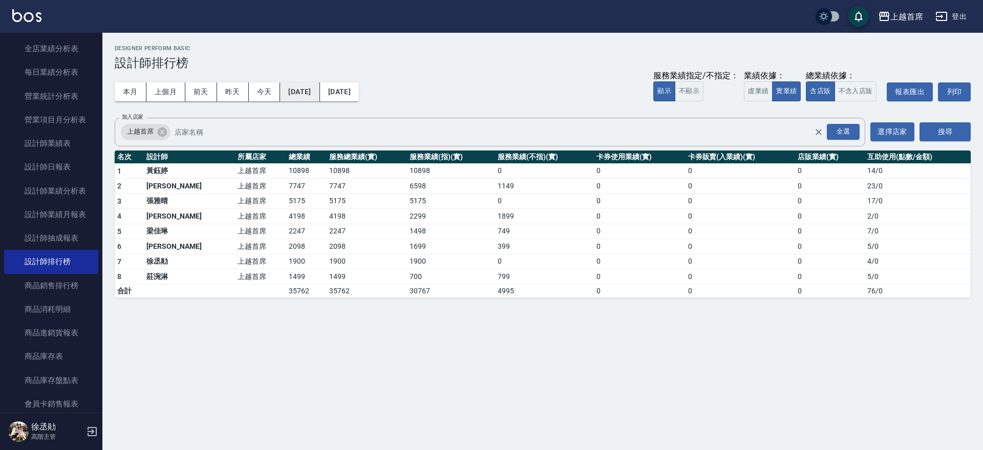
click at [314, 90] on button "2025/09/02" at bounding box center [299, 91] width 39 height 19
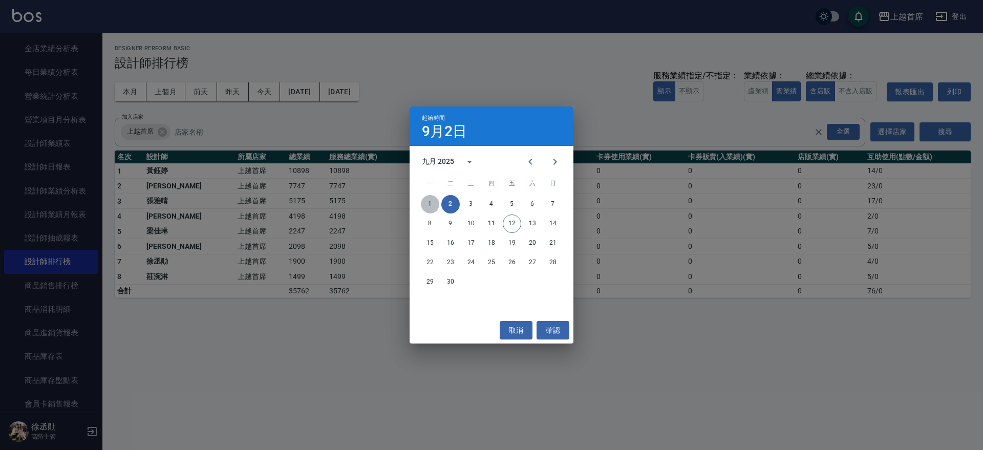
click at [429, 200] on button "1" at bounding box center [430, 204] width 18 height 18
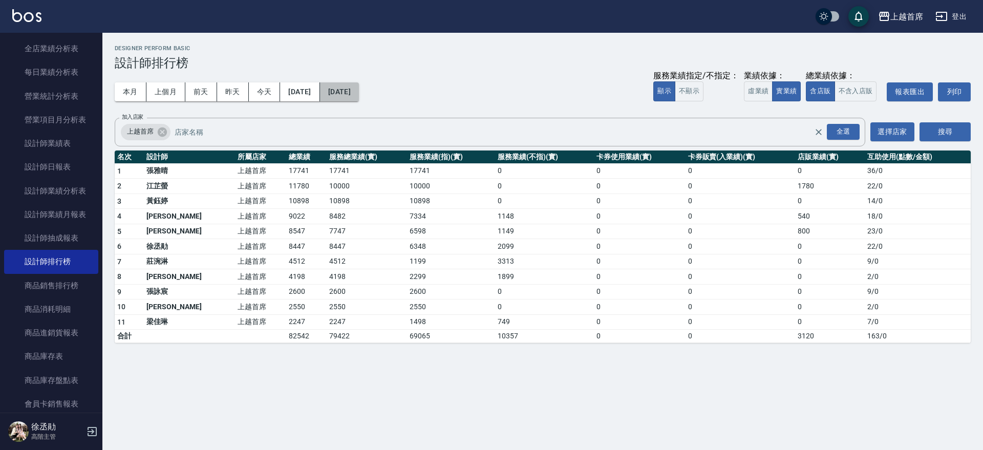
click at [359, 88] on button "2025/09/02" at bounding box center [339, 91] width 39 height 19
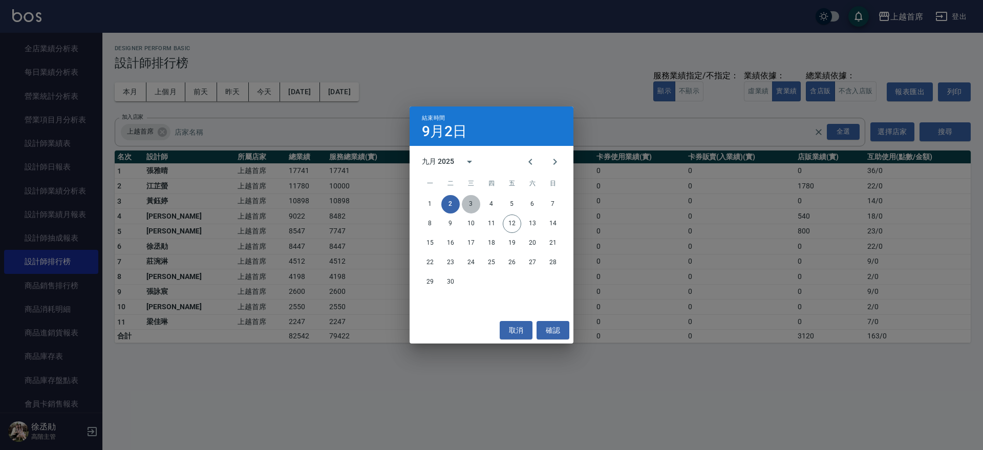
click at [472, 201] on button "3" at bounding box center [471, 204] width 18 height 18
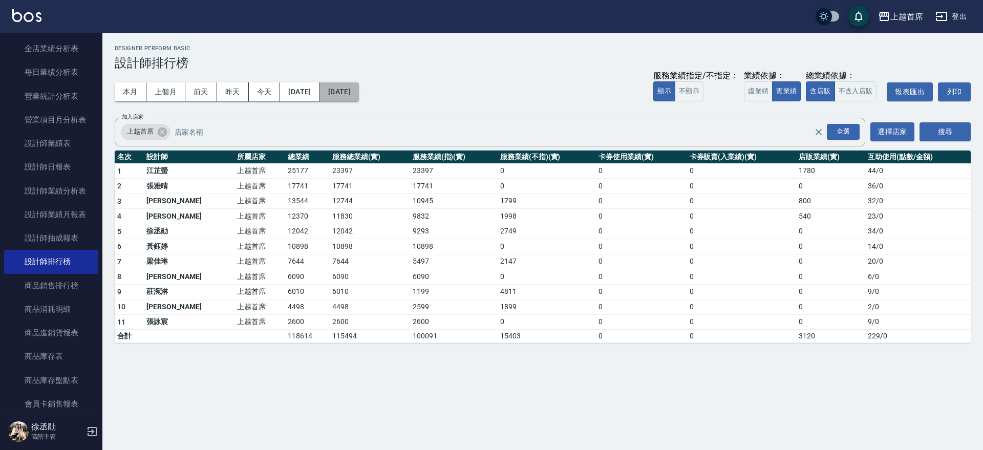
click at [359, 91] on button "2025/09/03" at bounding box center [339, 91] width 39 height 19
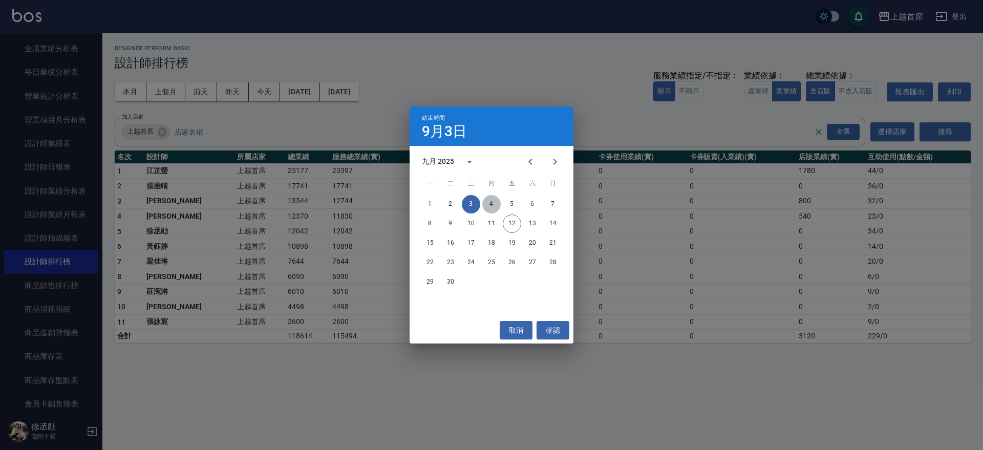
click at [493, 202] on button "4" at bounding box center [491, 204] width 18 height 18
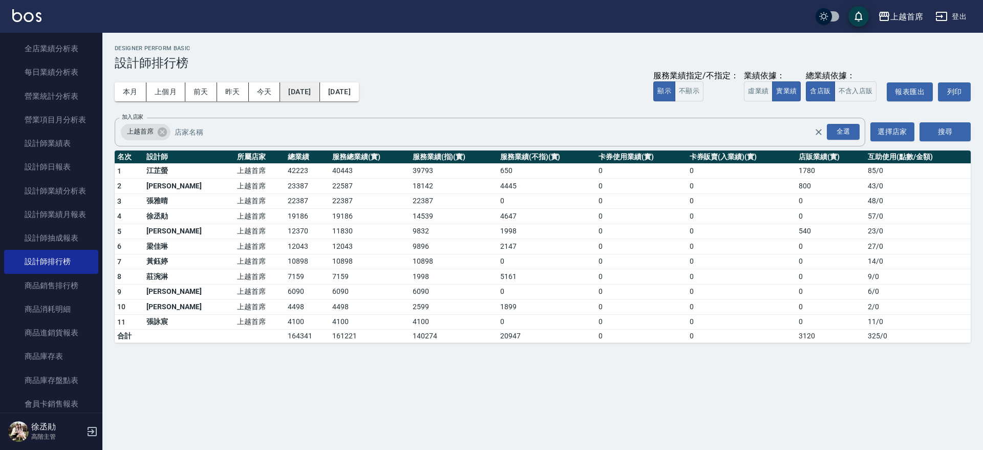
click at [320, 89] on button "[DATE]" at bounding box center [299, 91] width 39 height 19
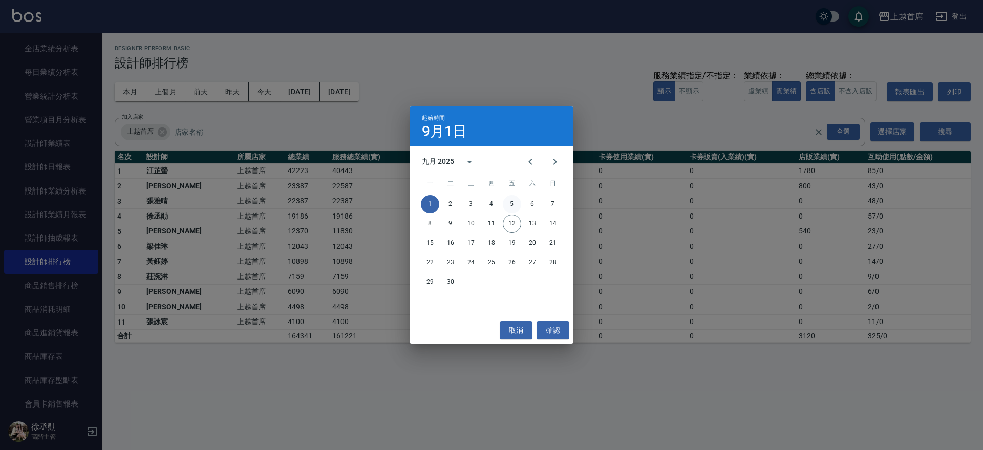
click at [516, 210] on button "5" at bounding box center [512, 204] width 18 height 18
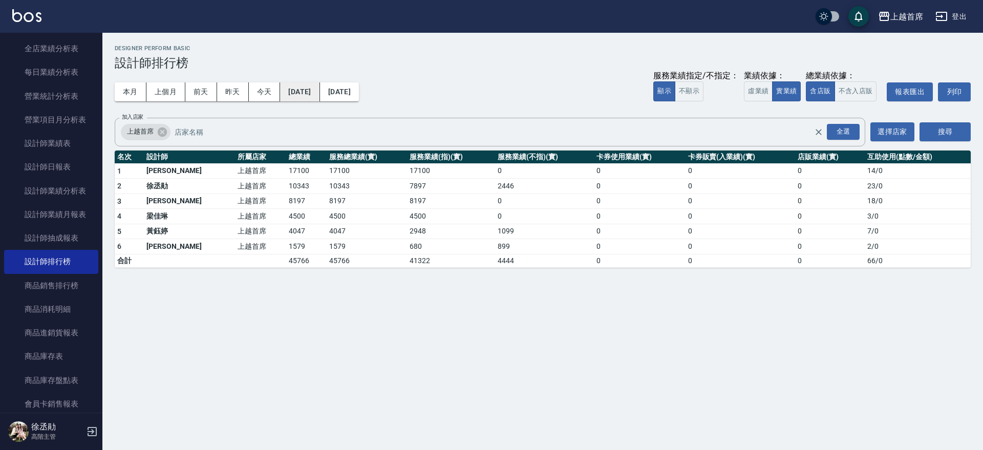
click at [319, 95] on button "2025/09/05" at bounding box center [299, 91] width 39 height 19
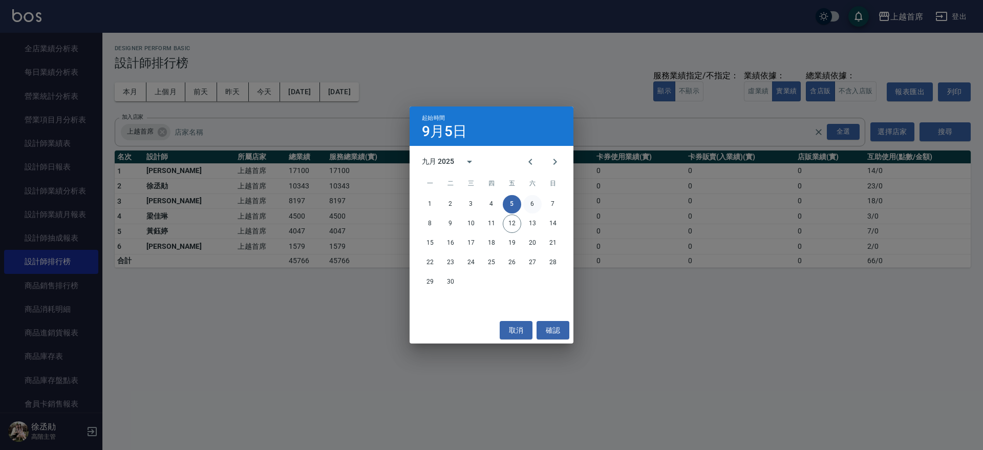
click at [531, 206] on button "6" at bounding box center [532, 204] width 18 height 18
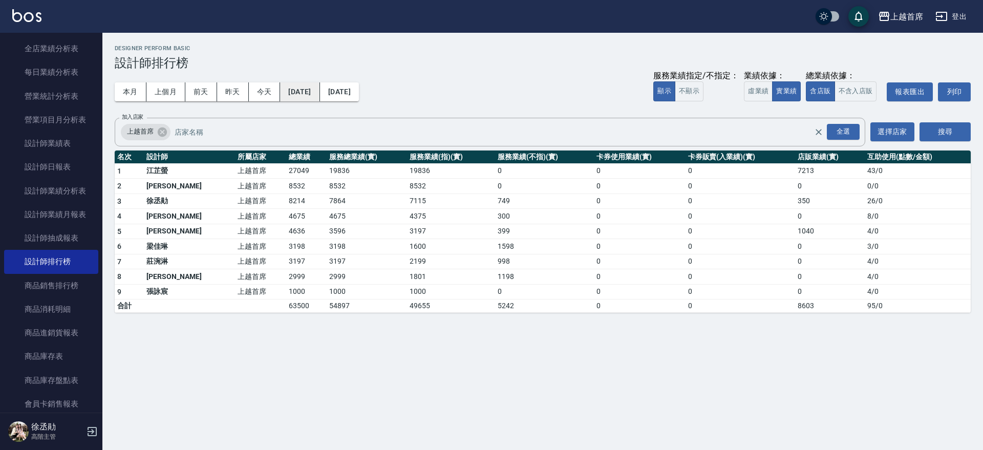
click at [318, 89] on button "2025/09/06" at bounding box center [299, 91] width 39 height 19
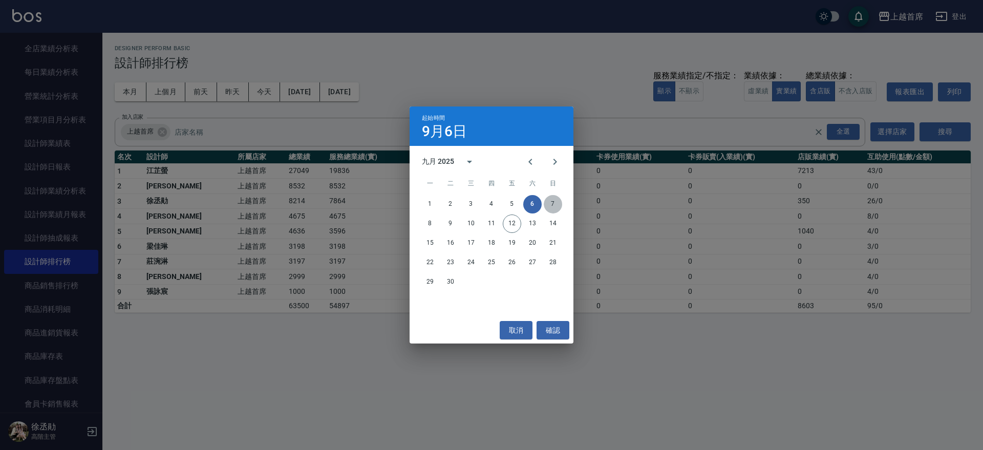
click at [558, 202] on button "7" at bounding box center [553, 204] width 18 height 18
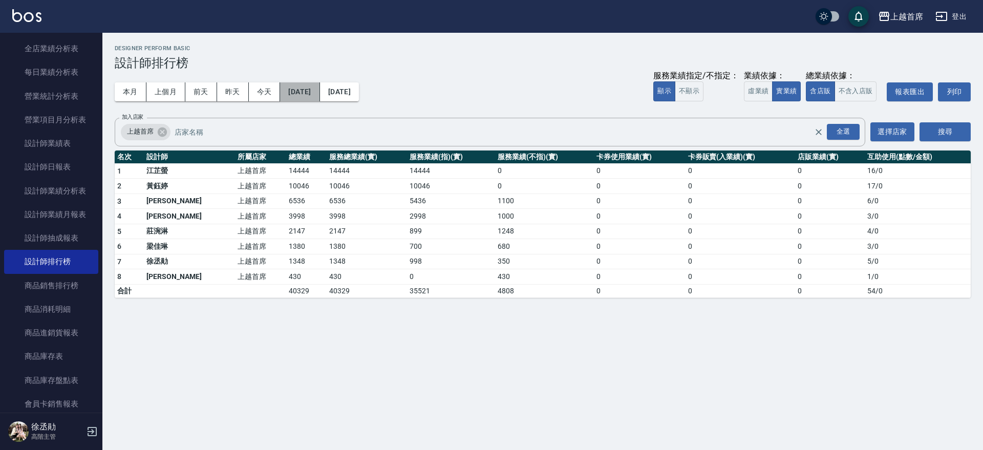
click at [320, 82] on button "2025/09/07" at bounding box center [299, 91] width 39 height 19
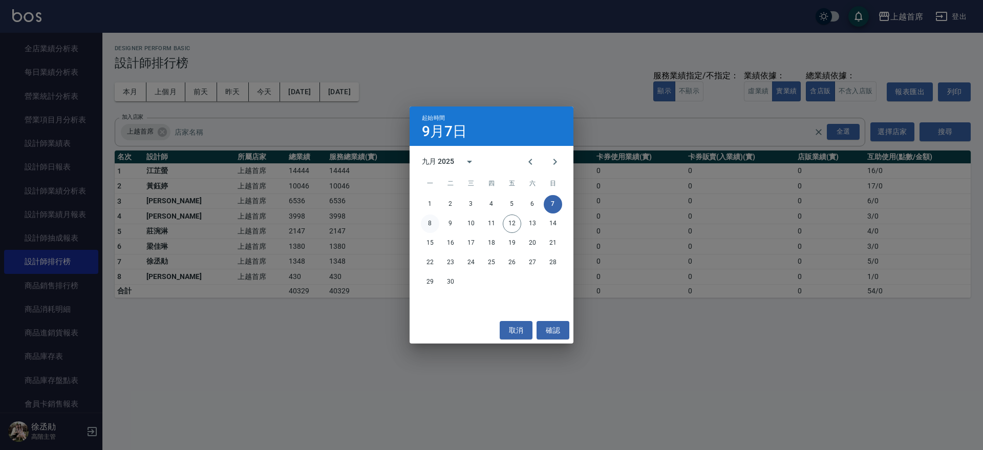
click at [434, 223] on button "8" at bounding box center [430, 224] width 18 height 18
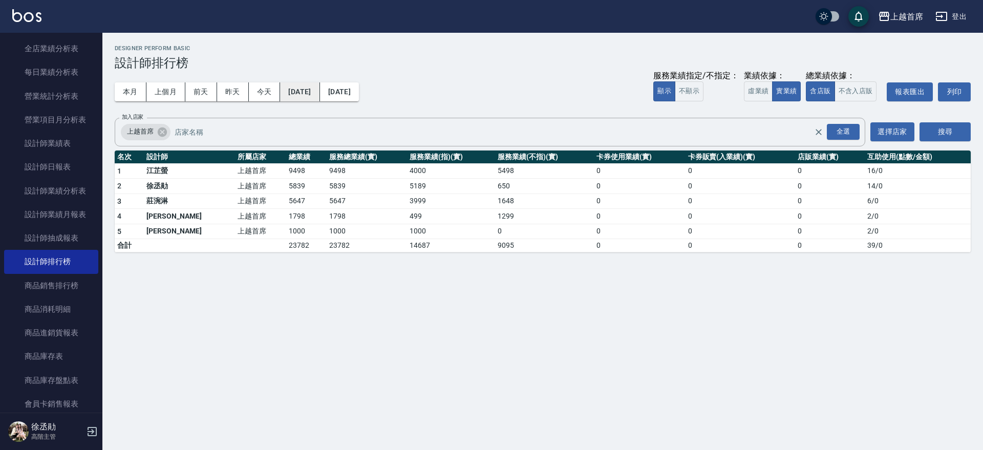
click at [312, 90] on button "2025/09/08" at bounding box center [299, 91] width 39 height 19
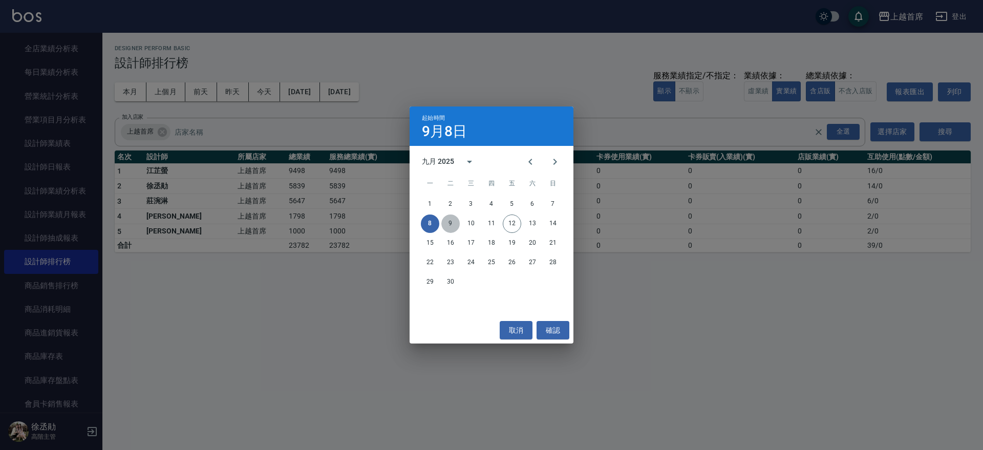
click at [448, 223] on button "9" at bounding box center [450, 224] width 18 height 18
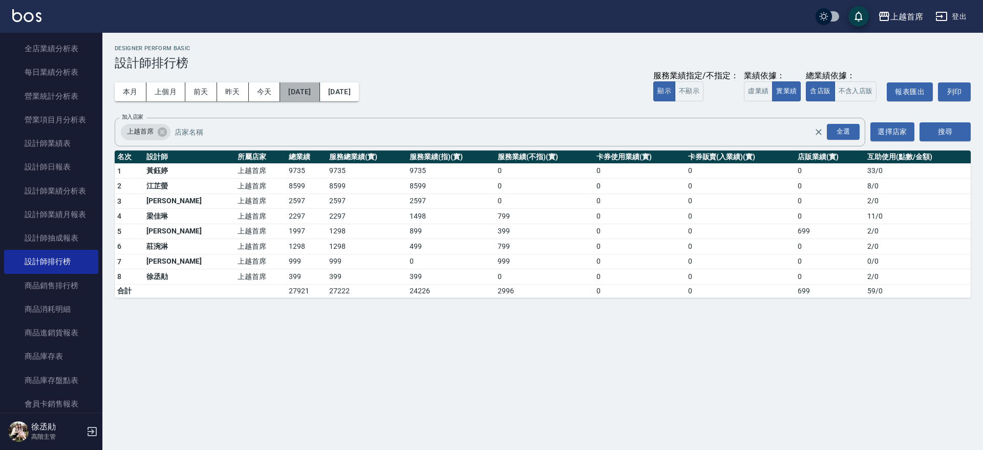
click at [320, 94] on button "2025/09/09" at bounding box center [299, 91] width 39 height 19
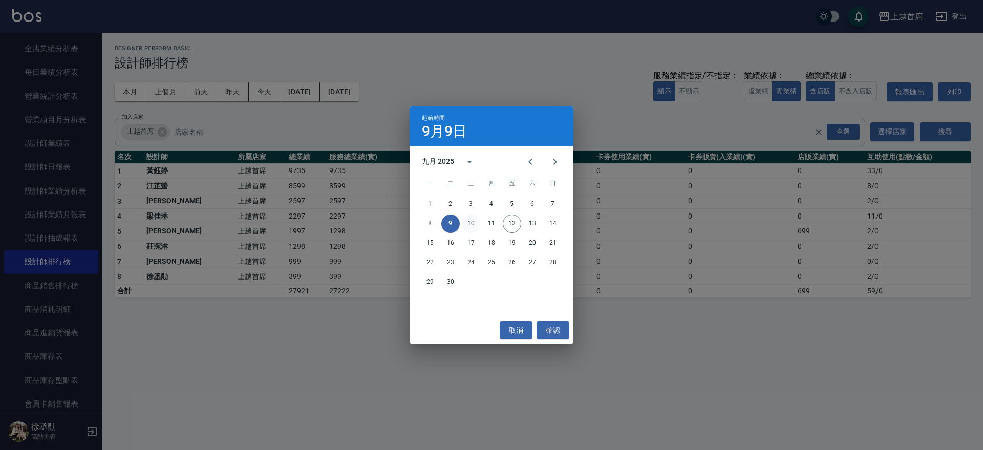
click at [477, 223] on button "10" at bounding box center [471, 224] width 18 height 18
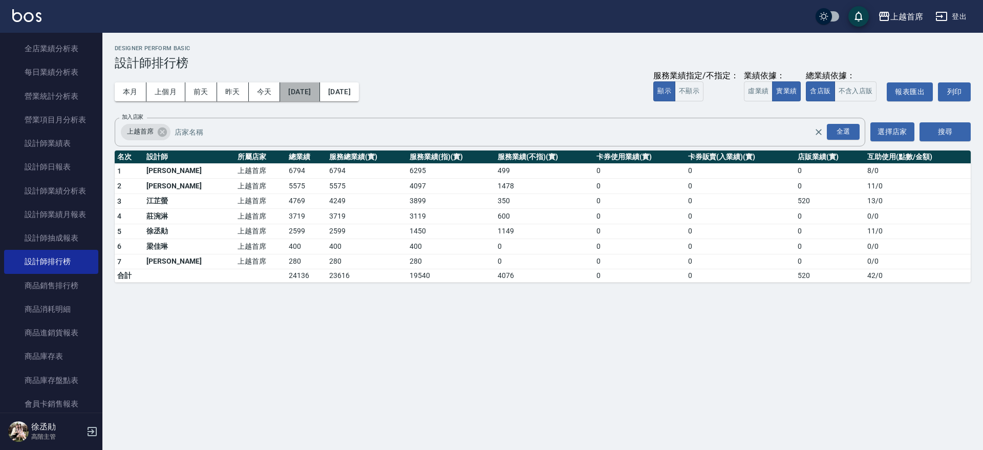
click at [320, 88] on button "2025/09/10" at bounding box center [299, 91] width 39 height 19
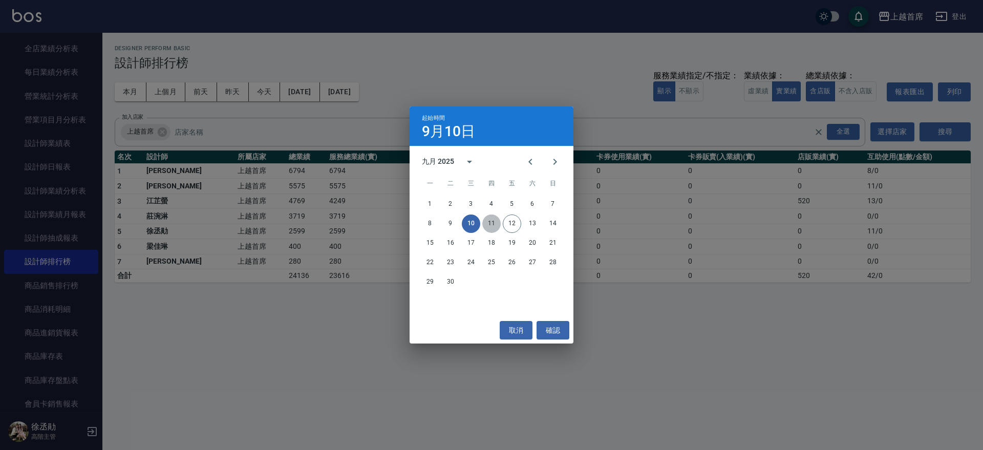
click at [490, 226] on button "11" at bounding box center [491, 224] width 18 height 18
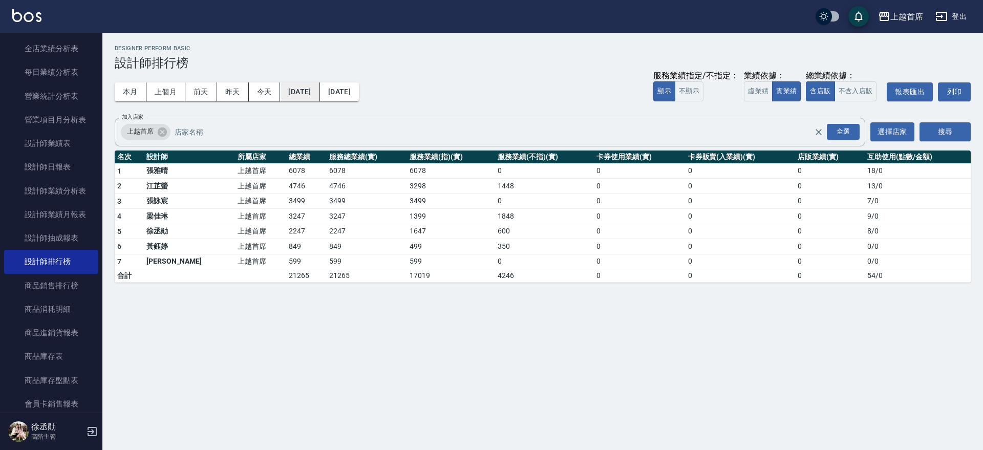
click at [320, 91] on button "2025/09/11" at bounding box center [299, 91] width 39 height 19
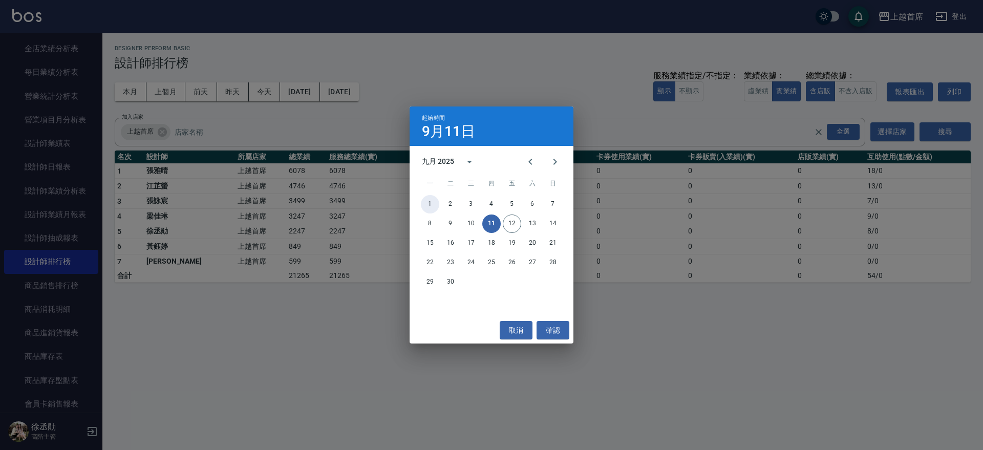
click at [435, 204] on button "1" at bounding box center [430, 204] width 18 height 18
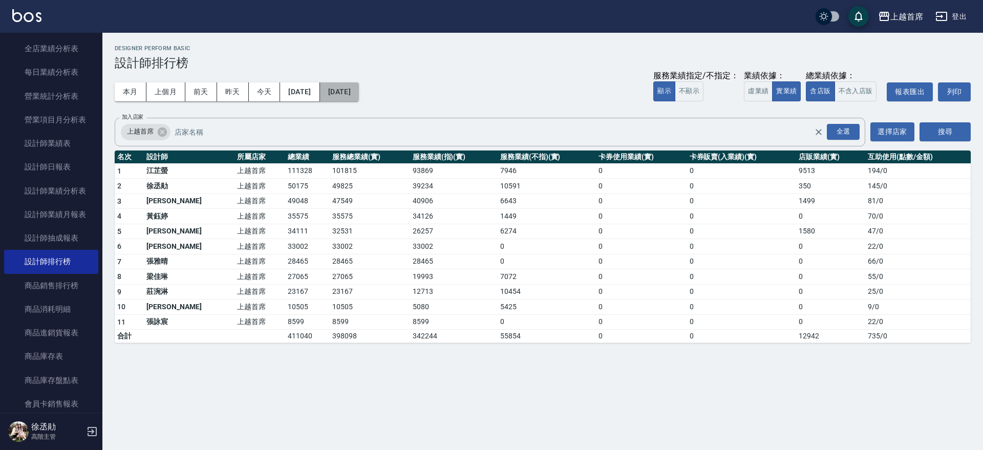
click at [359, 97] on button "2025/09/11" at bounding box center [339, 91] width 39 height 19
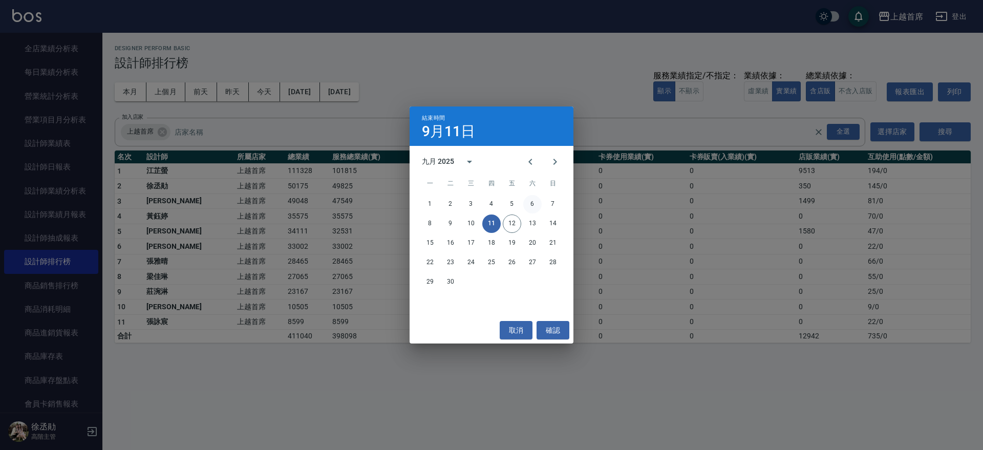
click at [526, 204] on button "6" at bounding box center [532, 204] width 18 height 18
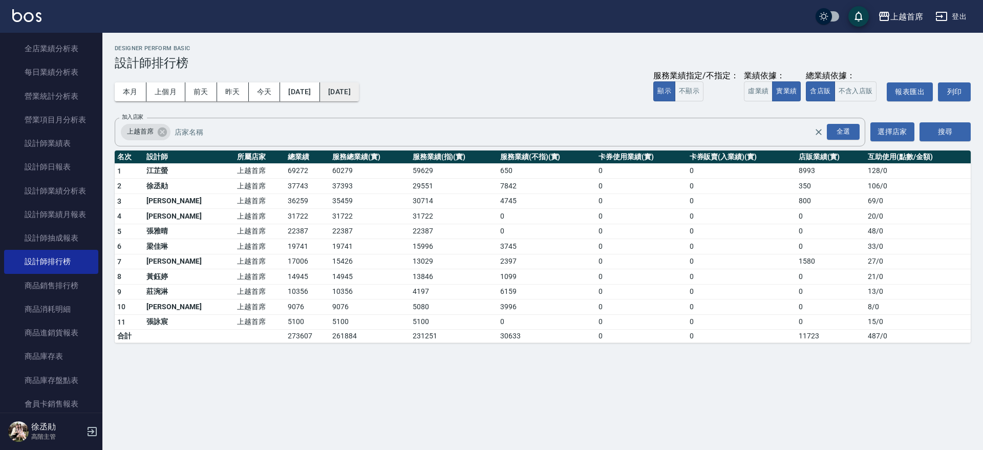
click at [359, 89] on button "2025/09/06" at bounding box center [339, 91] width 39 height 19
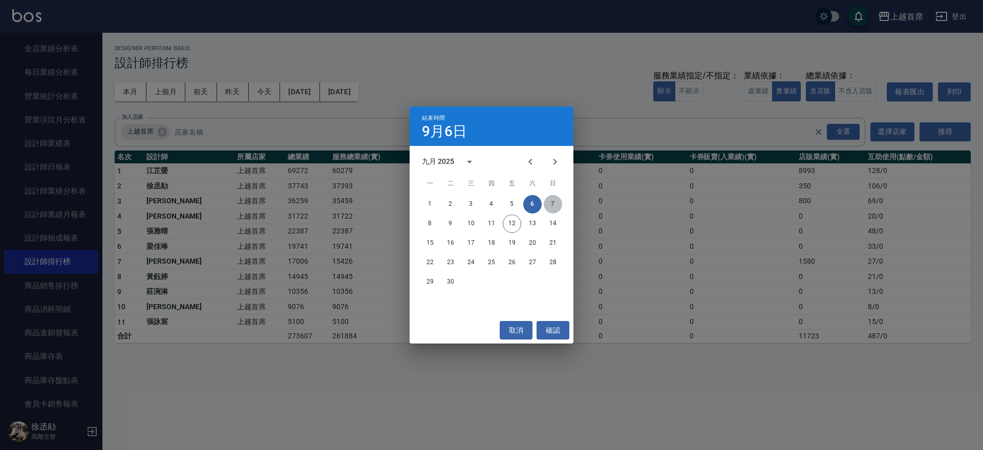
click at [554, 202] on button "7" at bounding box center [553, 204] width 18 height 18
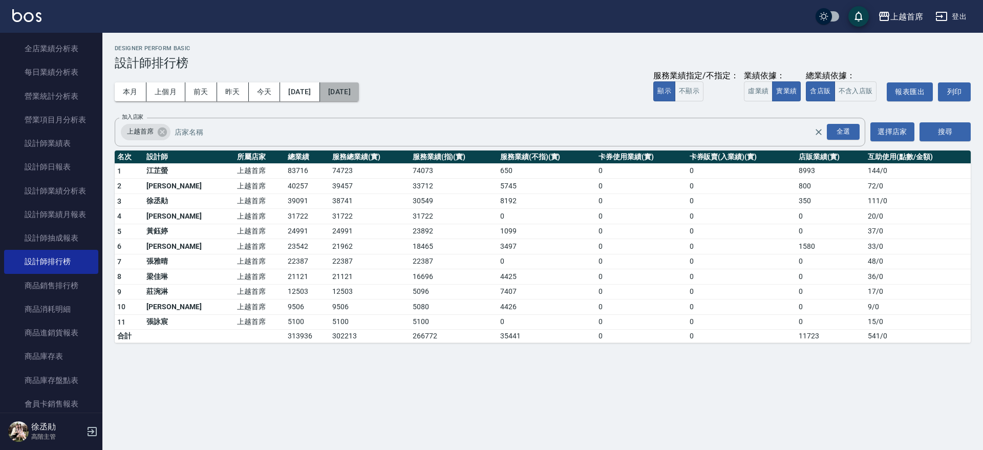
click at [359, 95] on button "2025/09/07" at bounding box center [339, 91] width 39 height 19
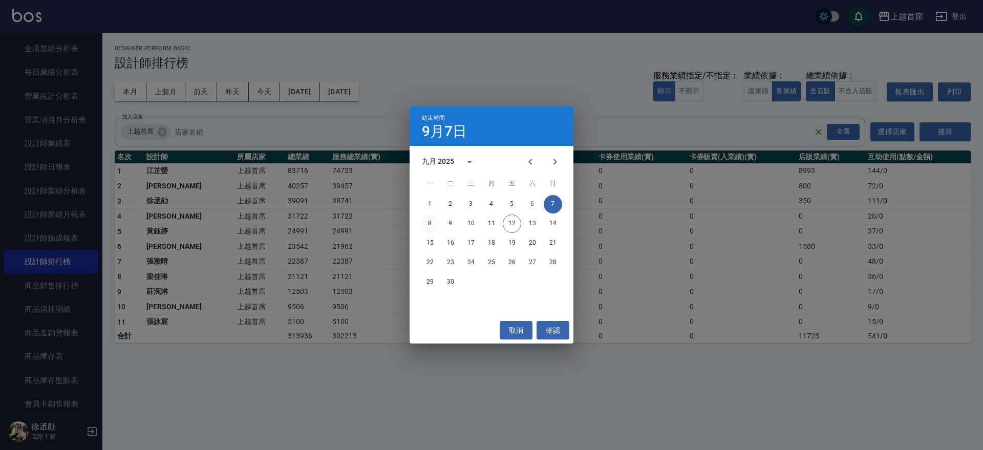
click at [427, 223] on button "8" at bounding box center [430, 224] width 18 height 18
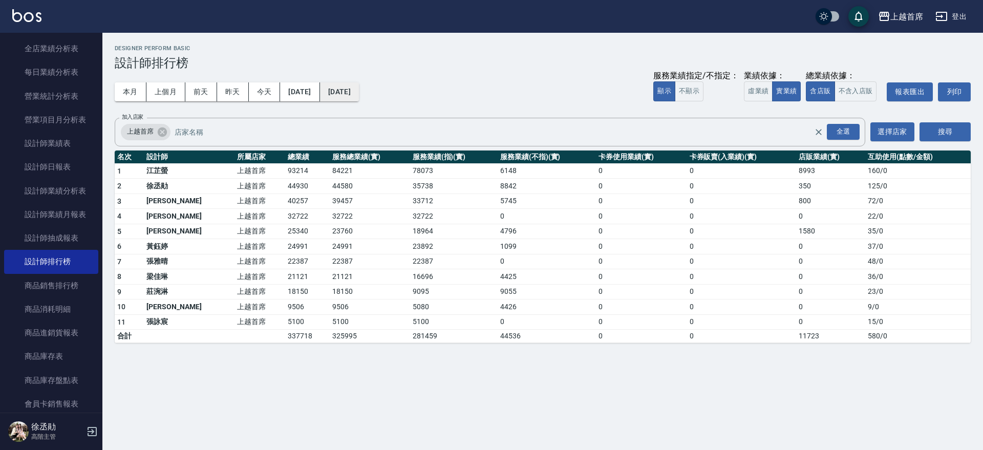
click at [359, 84] on button "2025/09/08" at bounding box center [339, 91] width 39 height 19
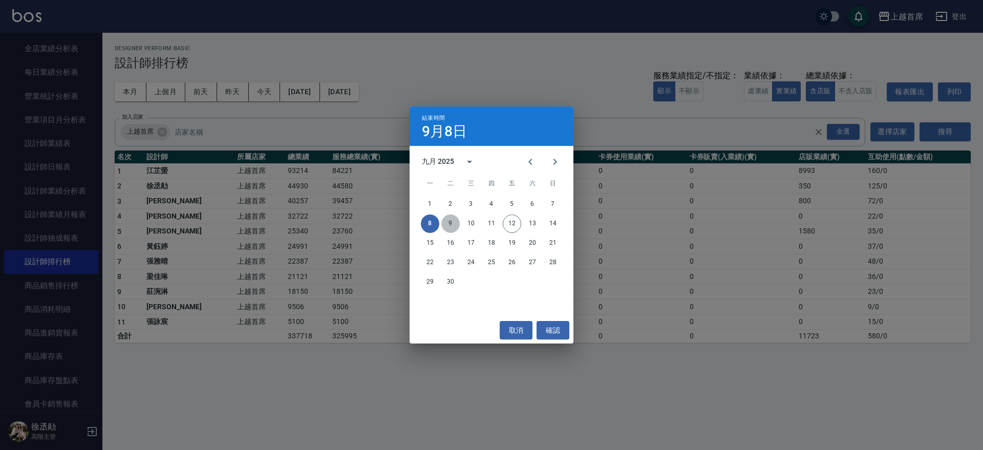
click at [449, 223] on button "9" at bounding box center [450, 224] width 18 height 18
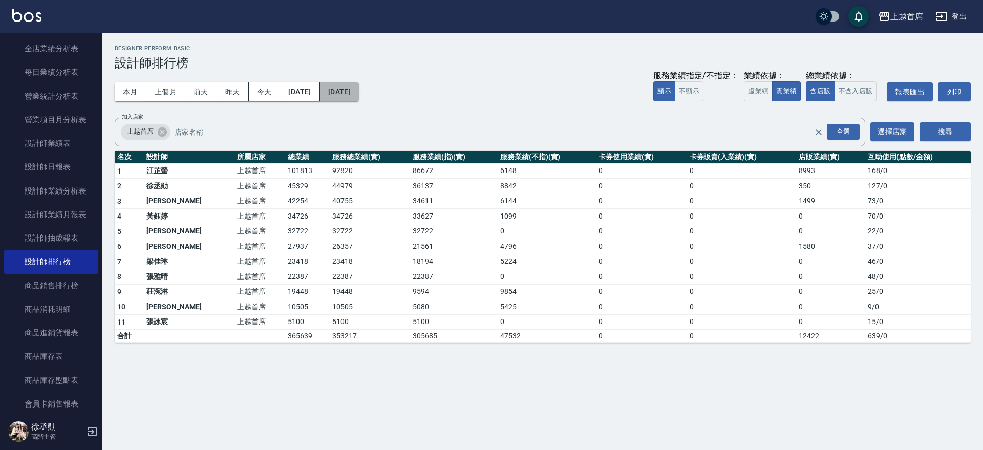
click at [353, 90] on button "2025/09/09" at bounding box center [339, 91] width 39 height 19
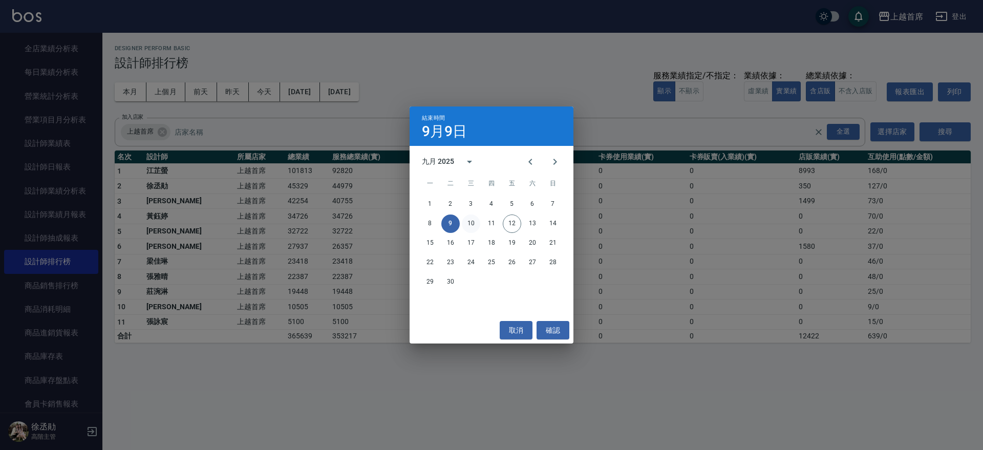
click at [476, 220] on button "10" at bounding box center [471, 224] width 18 height 18
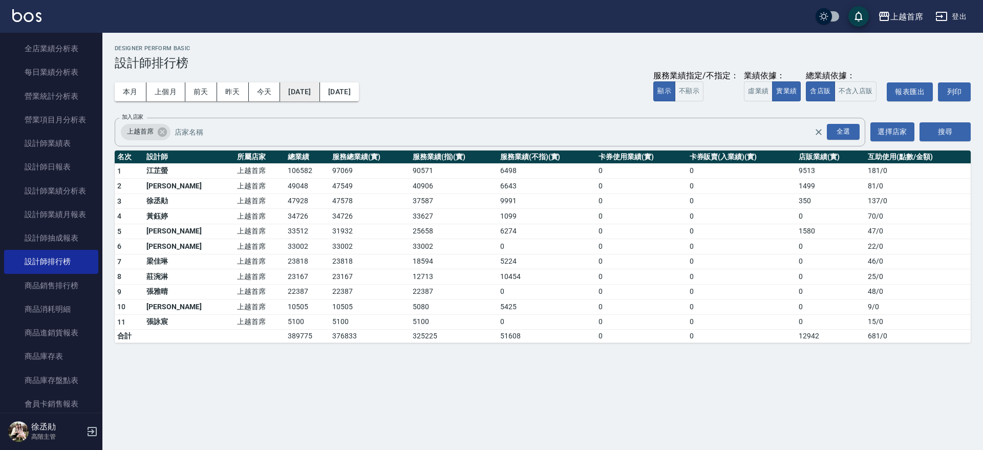
click at [302, 87] on button "[DATE]" at bounding box center [299, 91] width 39 height 19
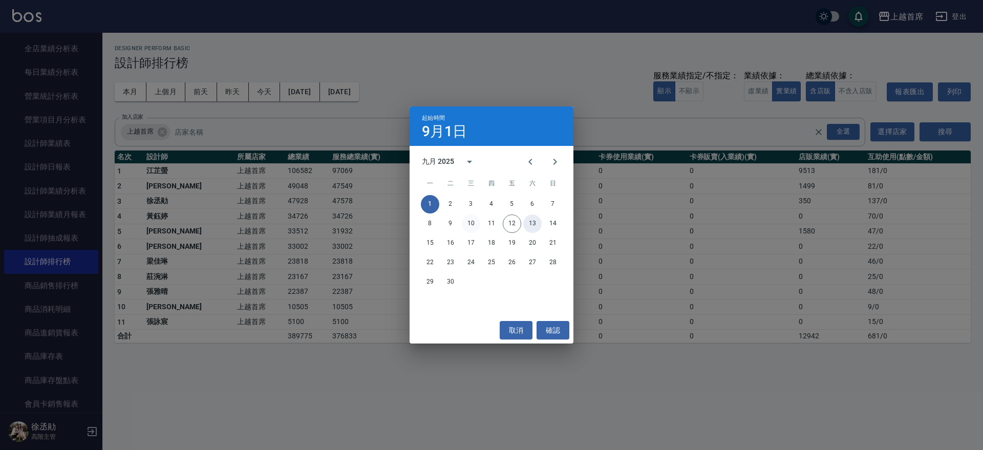
drag, startPoint x: 532, startPoint y: 221, endPoint x: 472, endPoint y: 225, distance: 59.6
click at [472, 225] on div "8 9 10 11 12 13 14" at bounding box center [492, 224] width 164 height 18
click at [492, 226] on button "11" at bounding box center [491, 224] width 18 height 18
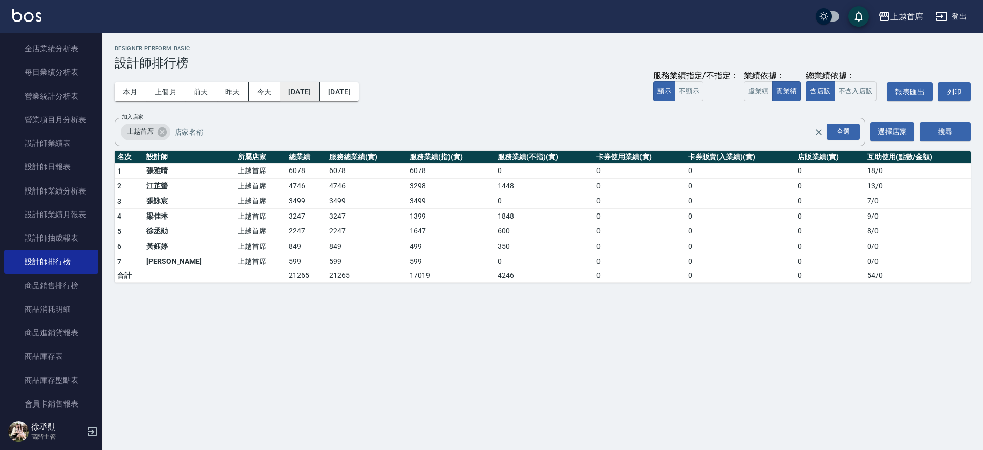
click at [320, 83] on button "2025/09/11" at bounding box center [299, 91] width 39 height 19
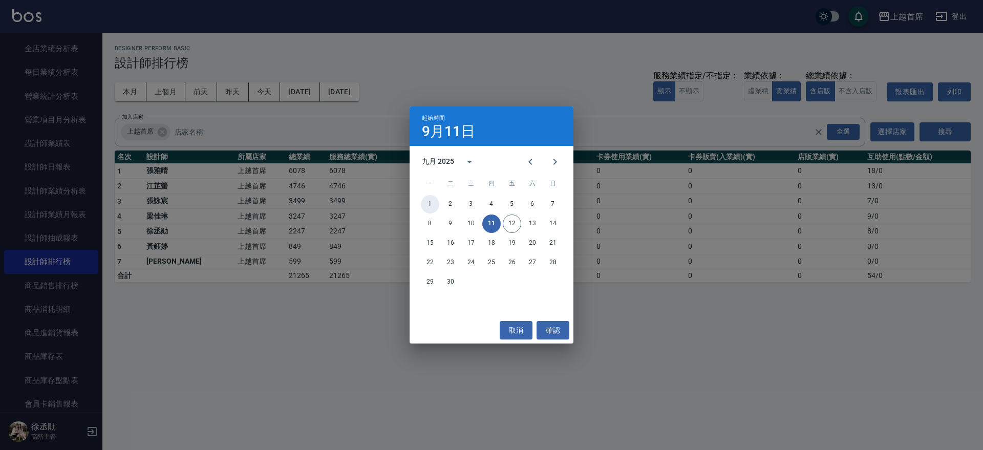
click at [426, 205] on button "1" at bounding box center [430, 204] width 18 height 18
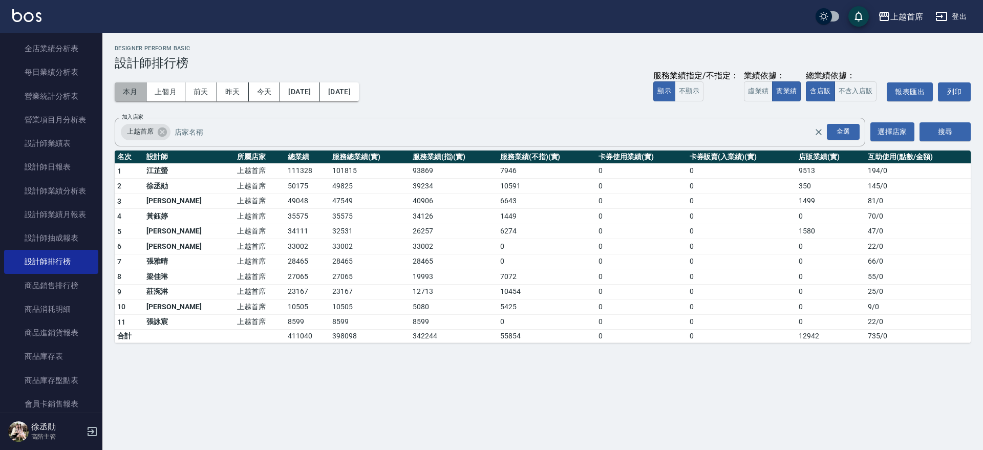
click at [119, 90] on button "本月" at bounding box center [131, 91] width 32 height 19
click at [309, 87] on button "[DATE]" at bounding box center [299, 91] width 39 height 19
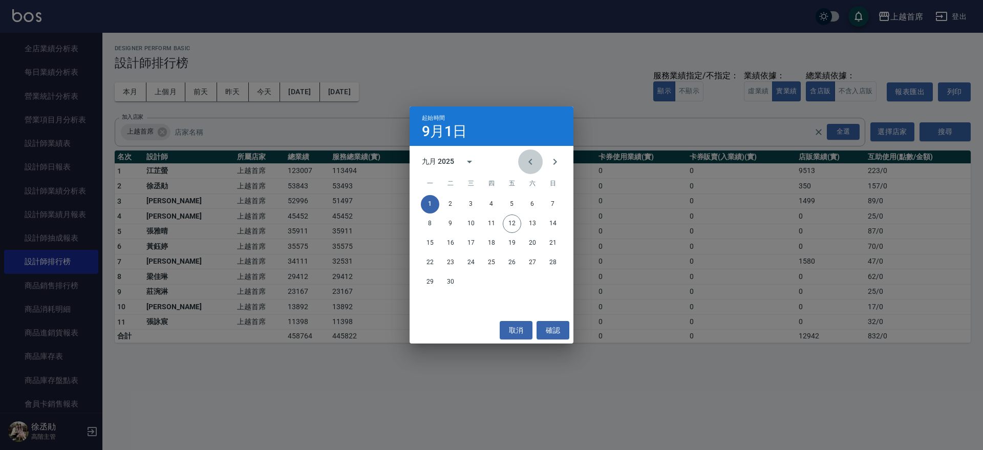
click at [529, 158] on icon "Previous month" at bounding box center [530, 162] width 12 height 12
click at [510, 203] on button "1" at bounding box center [512, 204] width 18 height 18
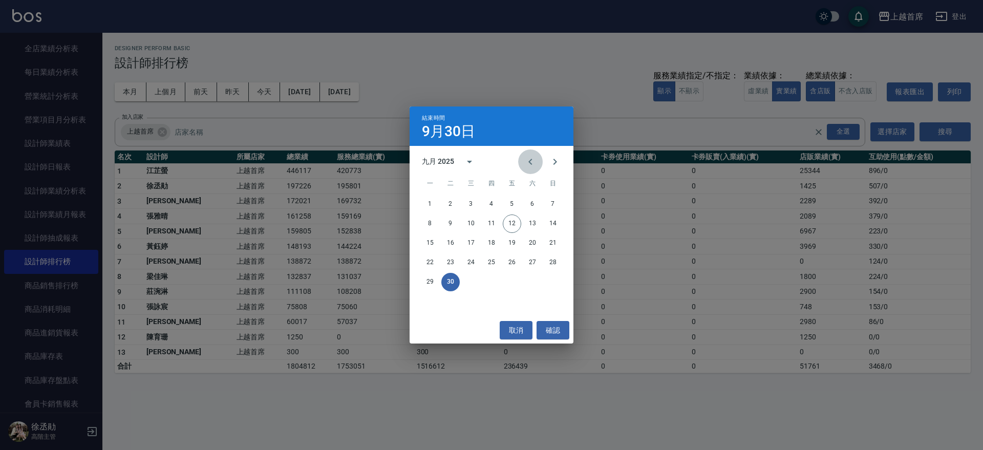
click at [526, 158] on icon "Previous month" at bounding box center [530, 162] width 12 height 12
click at [447, 240] on button "12" at bounding box center [450, 243] width 18 height 18
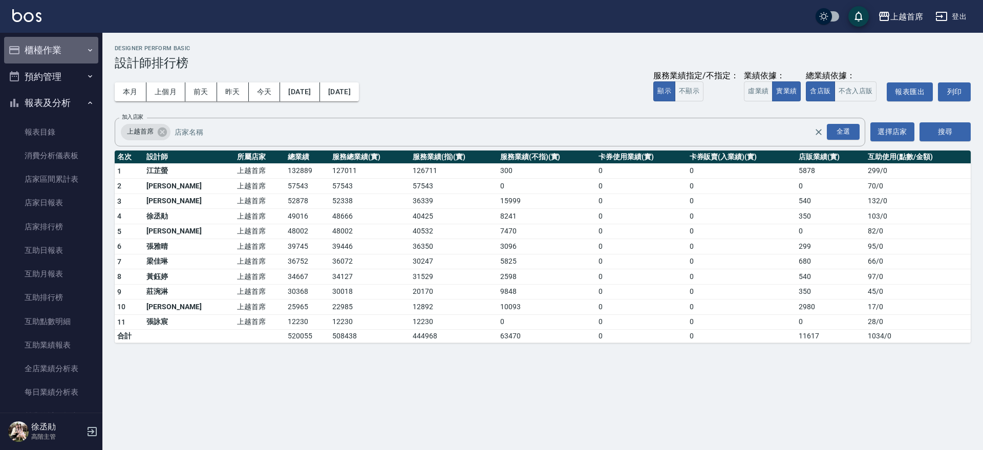
click at [87, 51] on icon "button" at bounding box center [90, 50] width 8 height 8
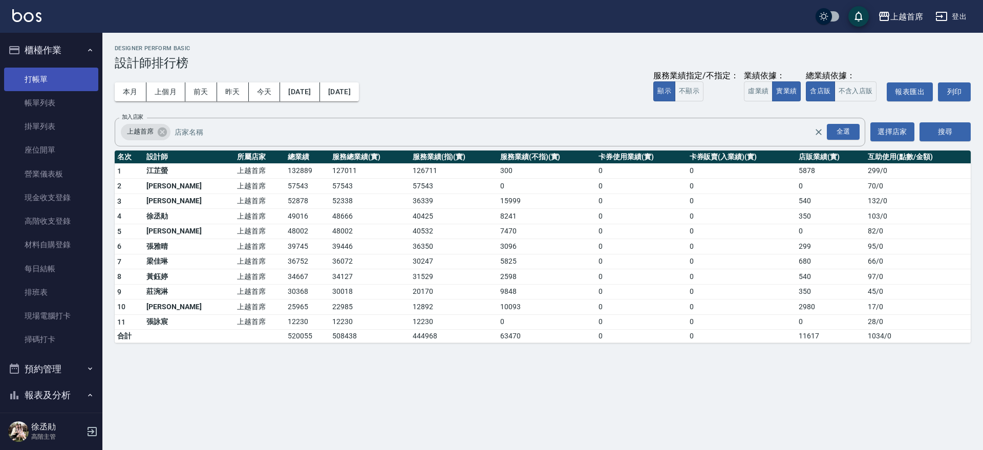
click at [68, 76] on link "打帳單" at bounding box center [51, 80] width 94 height 24
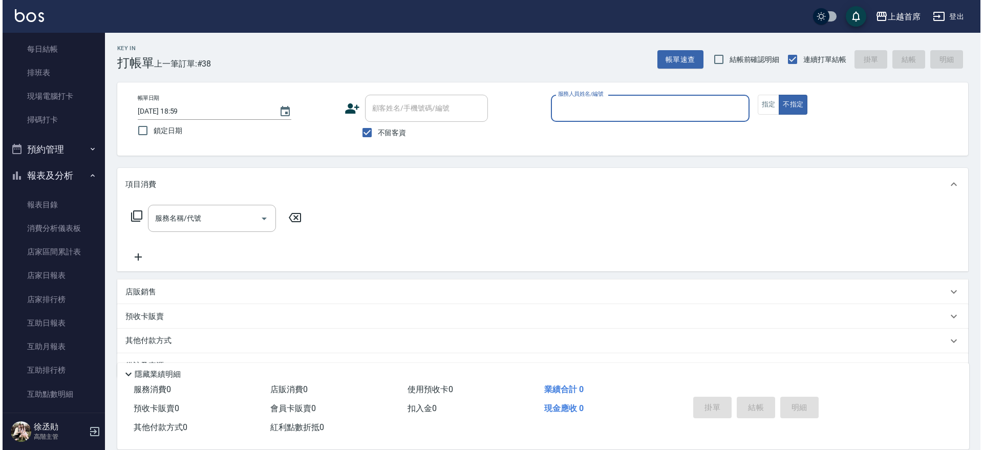
scroll to position [285, 0]
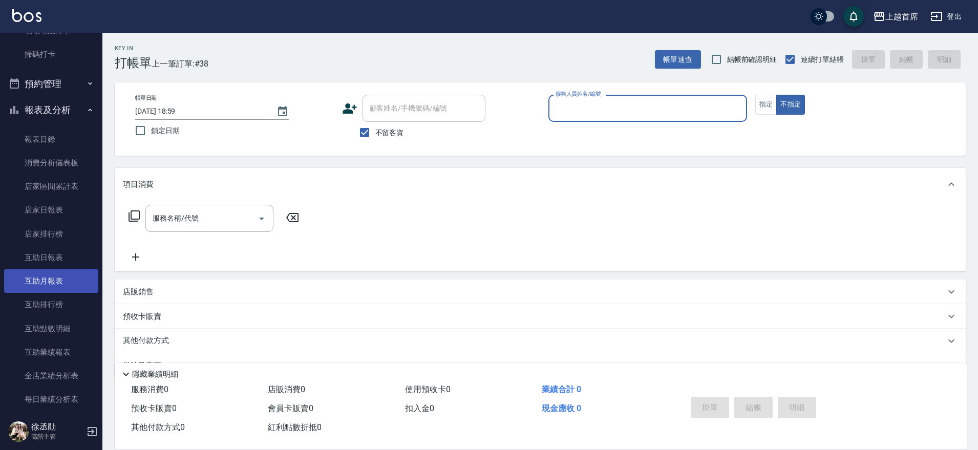
click at [59, 280] on link "互助月報表" at bounding box center [51, 281] width 94 height 24
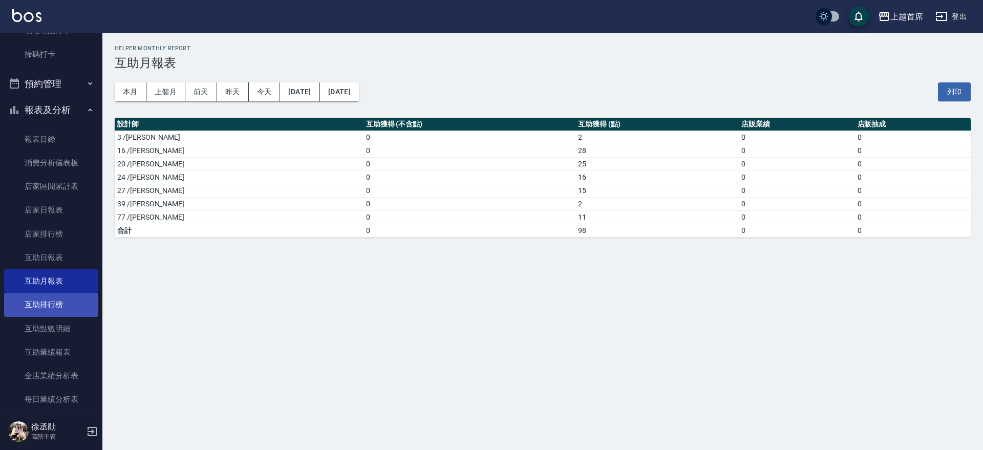
click at [87, 301] on link "互助排行榜" at bounding box center [51, 305] width 94 height 24
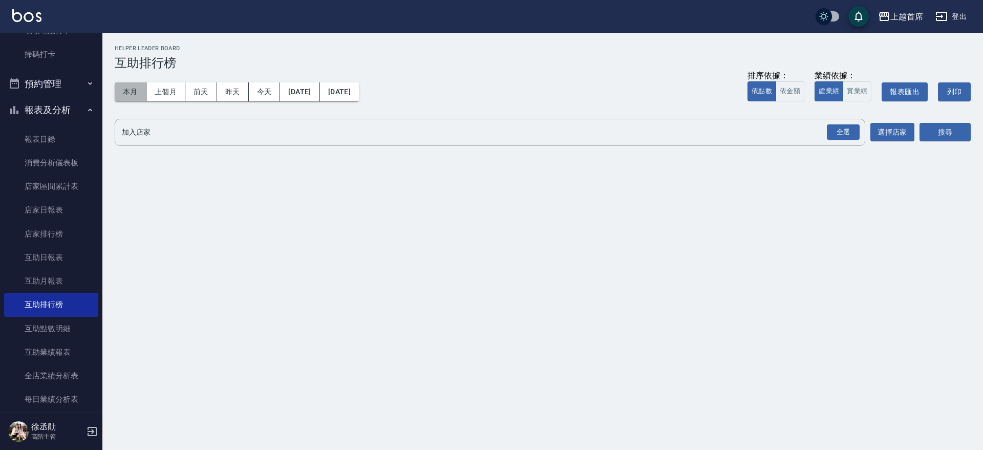
click at [131, 95] on button "本月" at bounding box center [131, 91] width 32 height 19
click at [830, 132] on div "全選" at bounding box center [843, 132] width 33 height 16
click at [934, 126] on button "搜尋" at bounding box center [945, 132] width 51 height 19
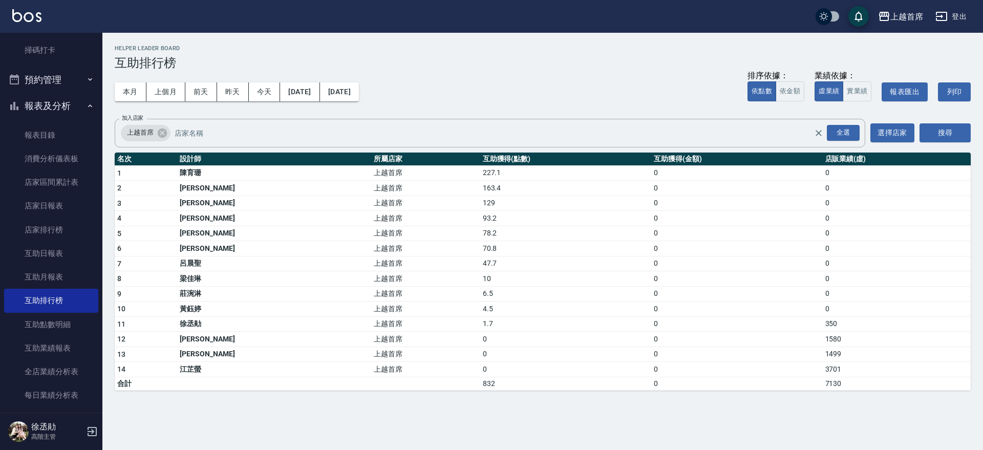
scroll to position [293, 0]
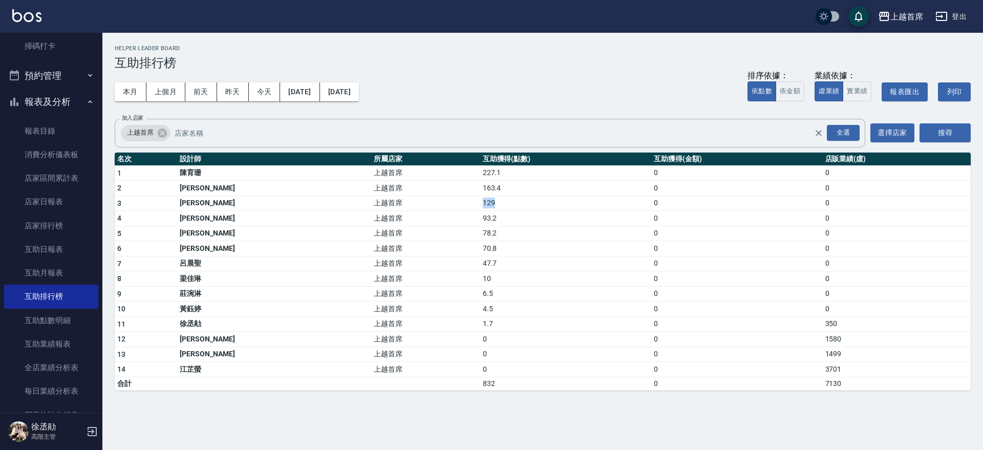
drag, startPoint x: 404, startPoint y: 202, endPoint x: 443, endPoint y: 207, distance: 39.3
click at [443, 207] on tr "3 蔡宛孜 上越首席 129 0 0" at bounding box center [543, 203] width 856 height 15
click at [480, 207] on td "129" at bounding box center [565, 203] width 171 height 15
drag, startPoint x: 406, startPoint y: 202, endPoint x: 440, endPoint y: 206, distance: 34.5
click at [440, 206] on tr "3 蔡宛孜 上越首席 129 0 0" at bounding box center [543, 203] width 856 height 15
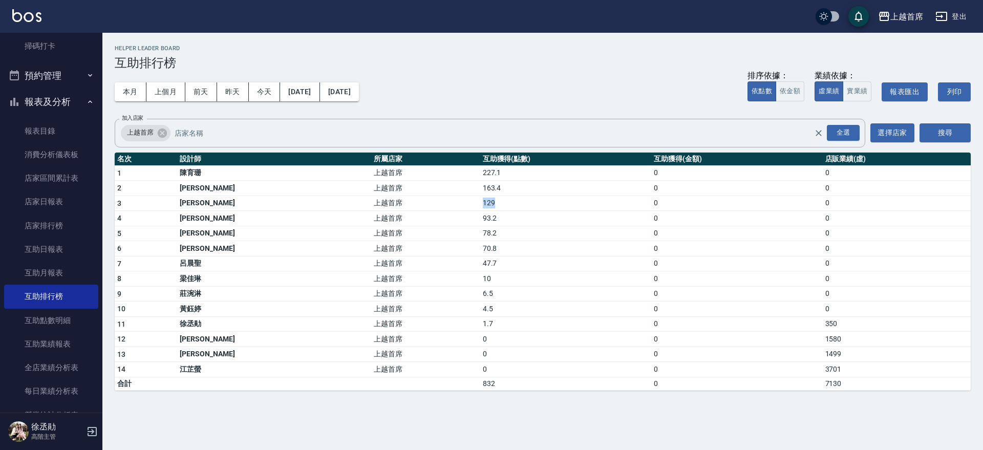
click at [480, 206] on td "129" at bounding box center [565, 203] width 171 height 15
